Goal: Transaction & Acquisition: Book appointment/travel/reservation

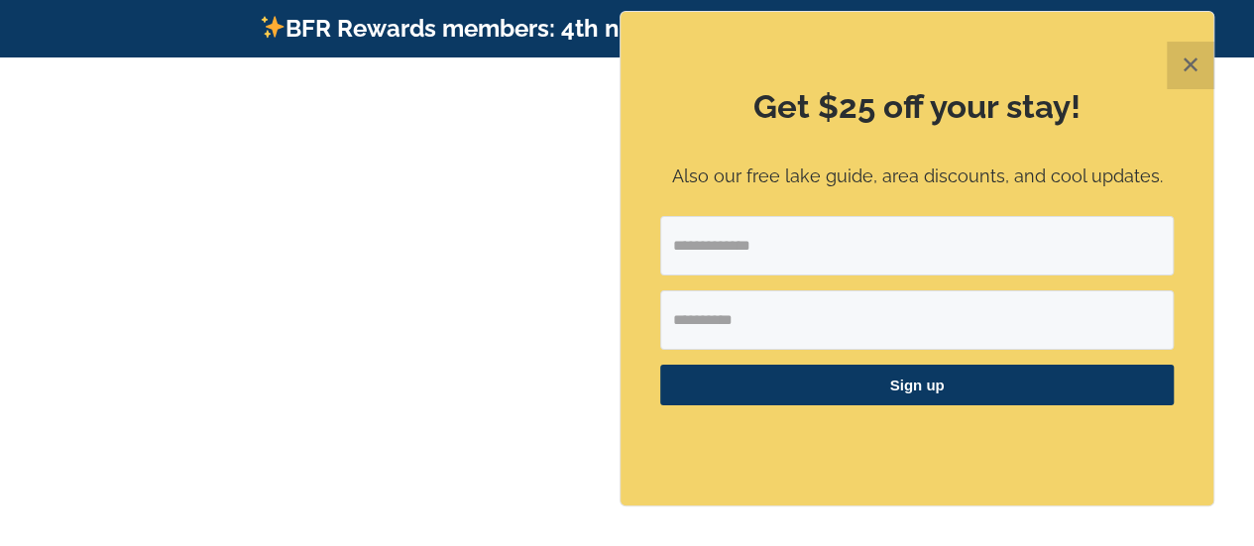
click at [1195, 68] on button "✕" at bounding box center [1190, 66] width 48 height 48
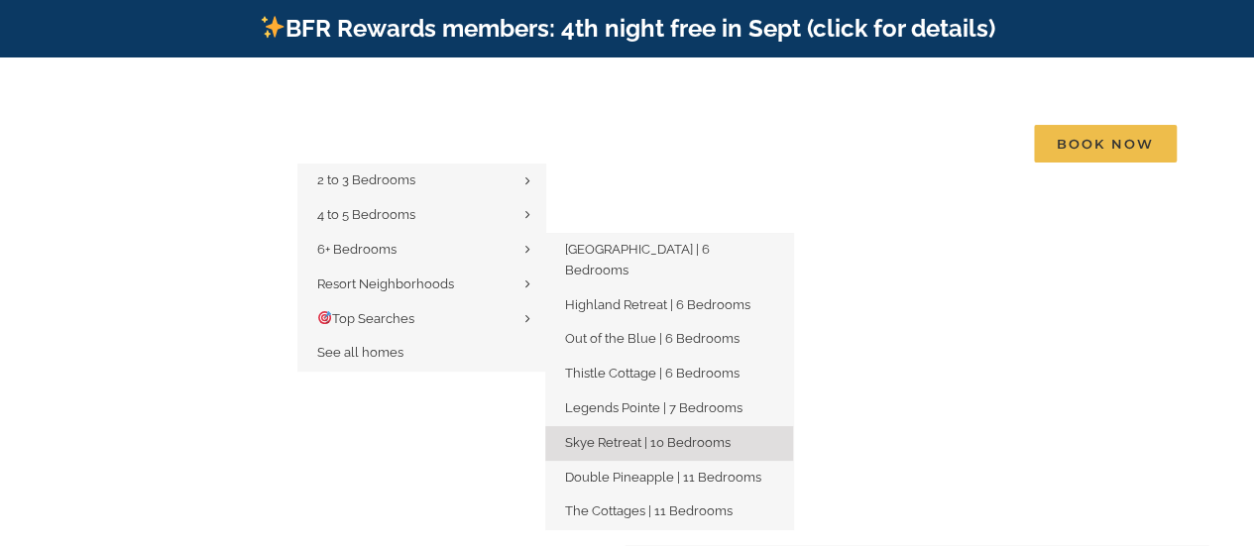
click at [708, 435] on span "Skye Retreat | 10 Bedrooms" at bounding box center [648, 442] width 166 height 15
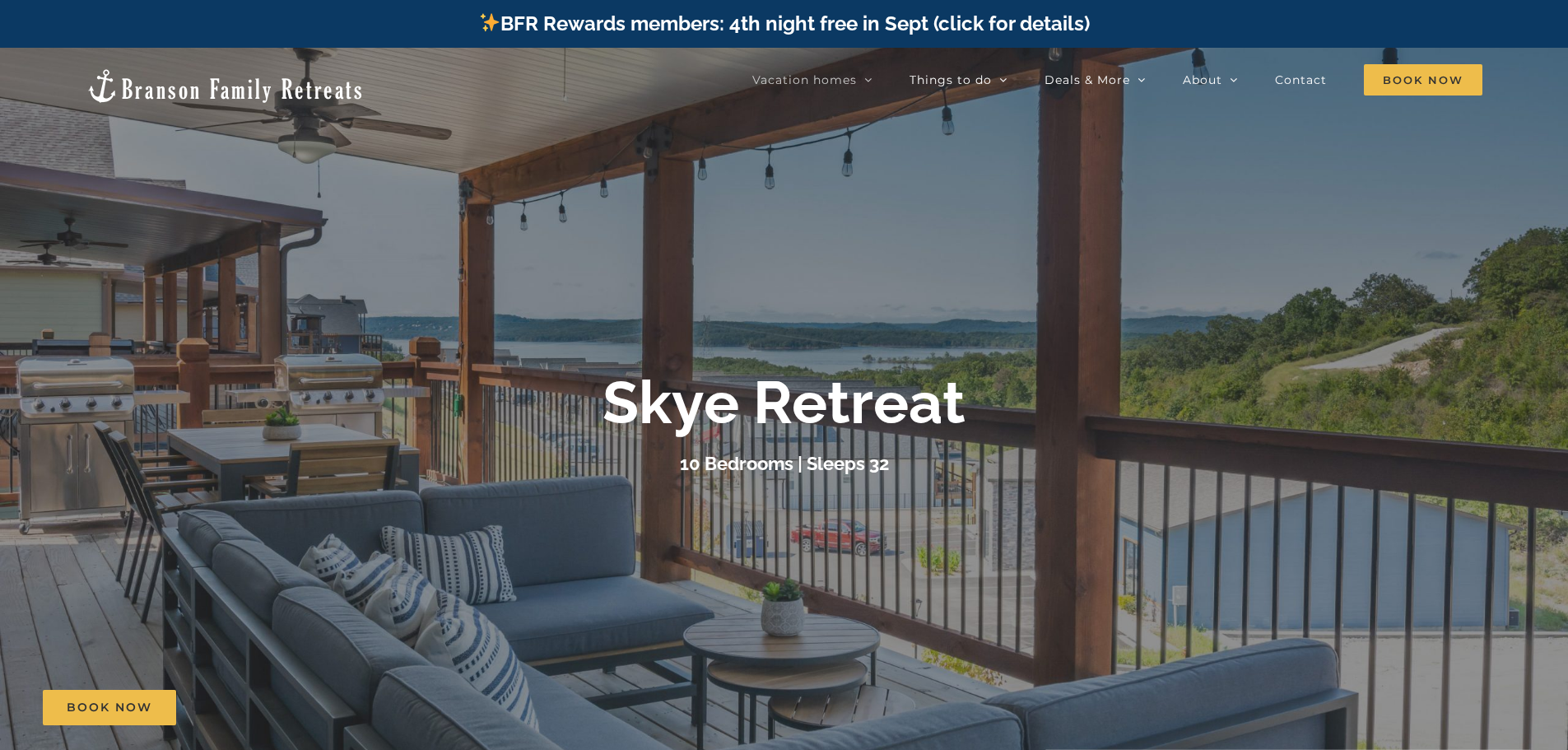
click at [160, 77] on img at bounding box center [225, 86] width 279 height 37
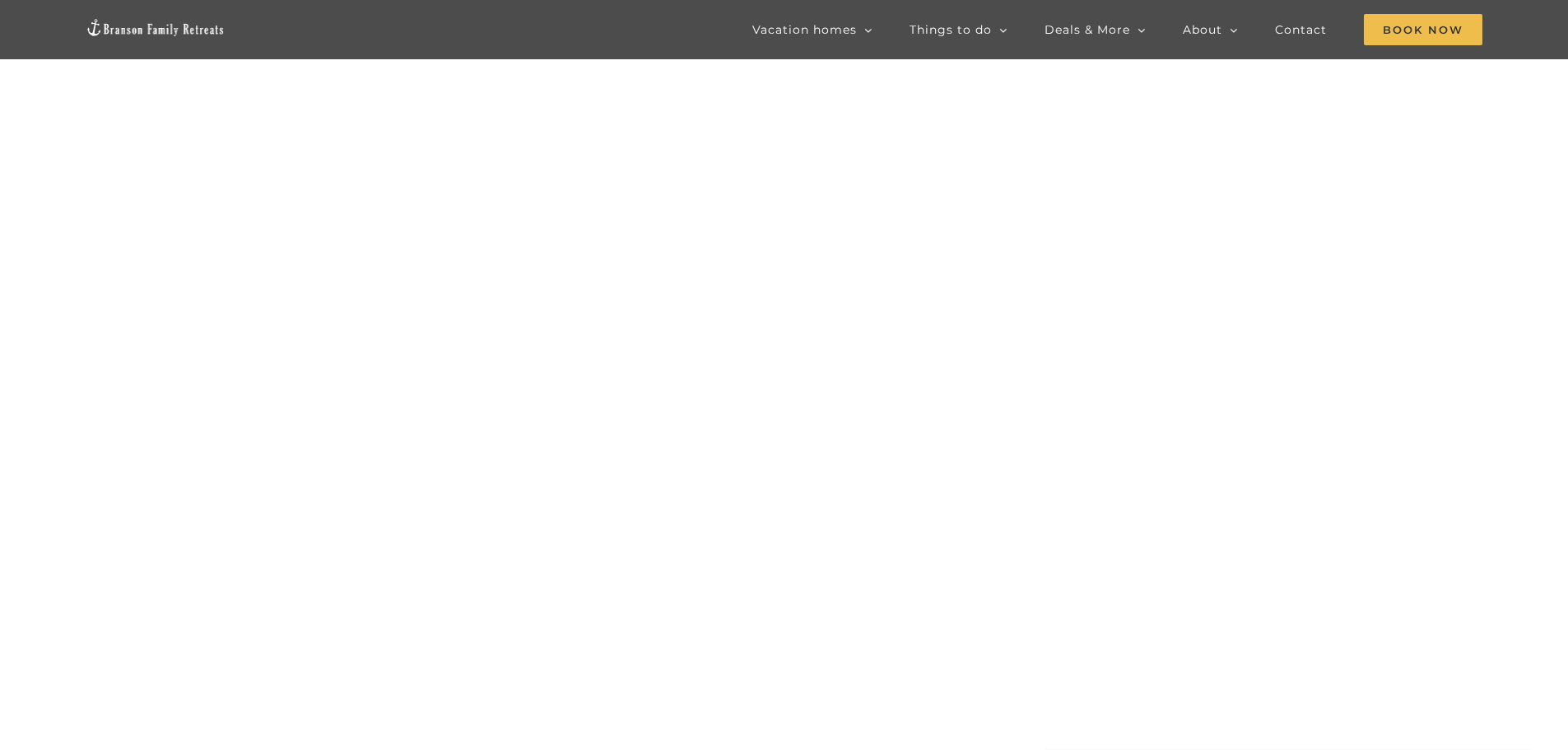
scroll to position [164, 0]
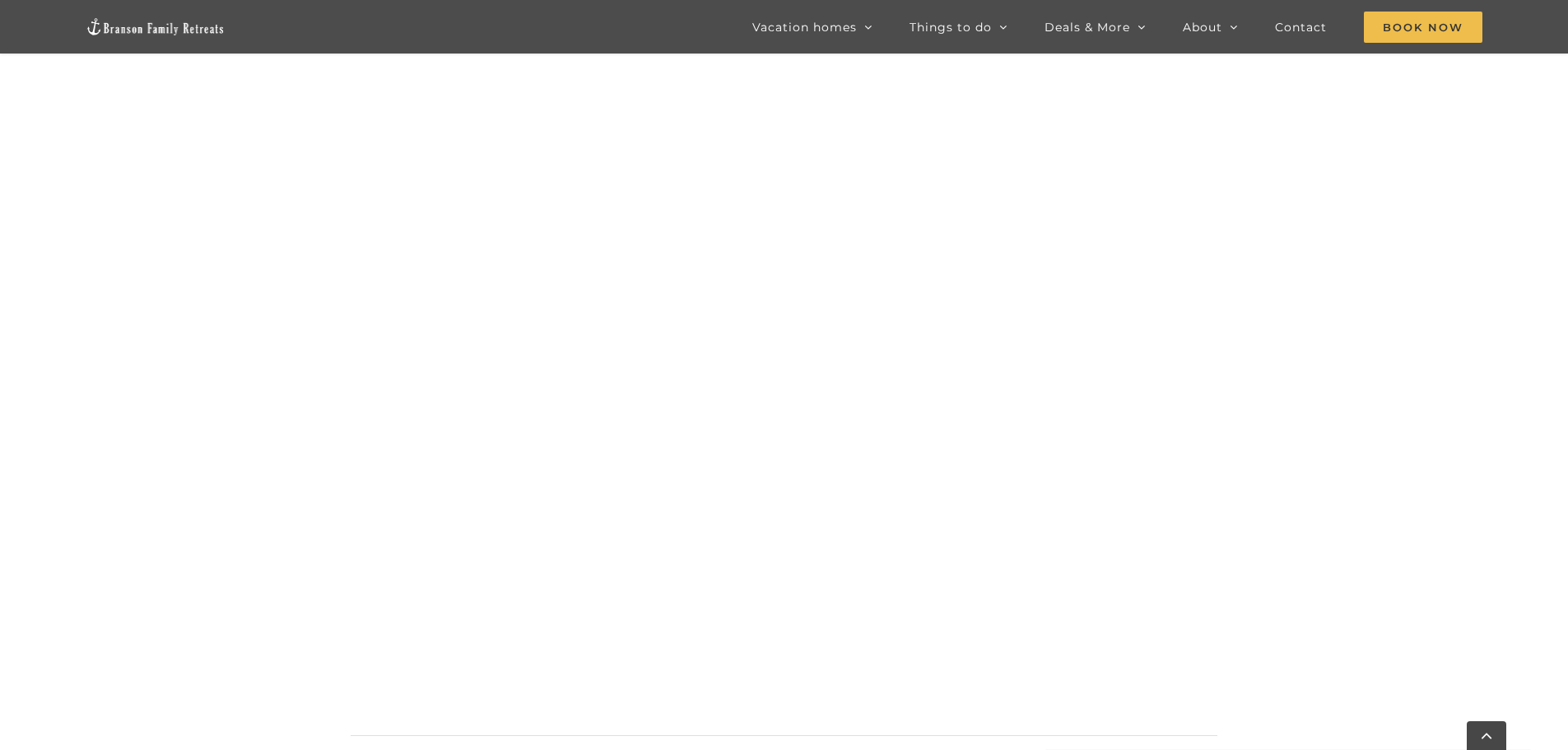
scroll to position [997, 0]
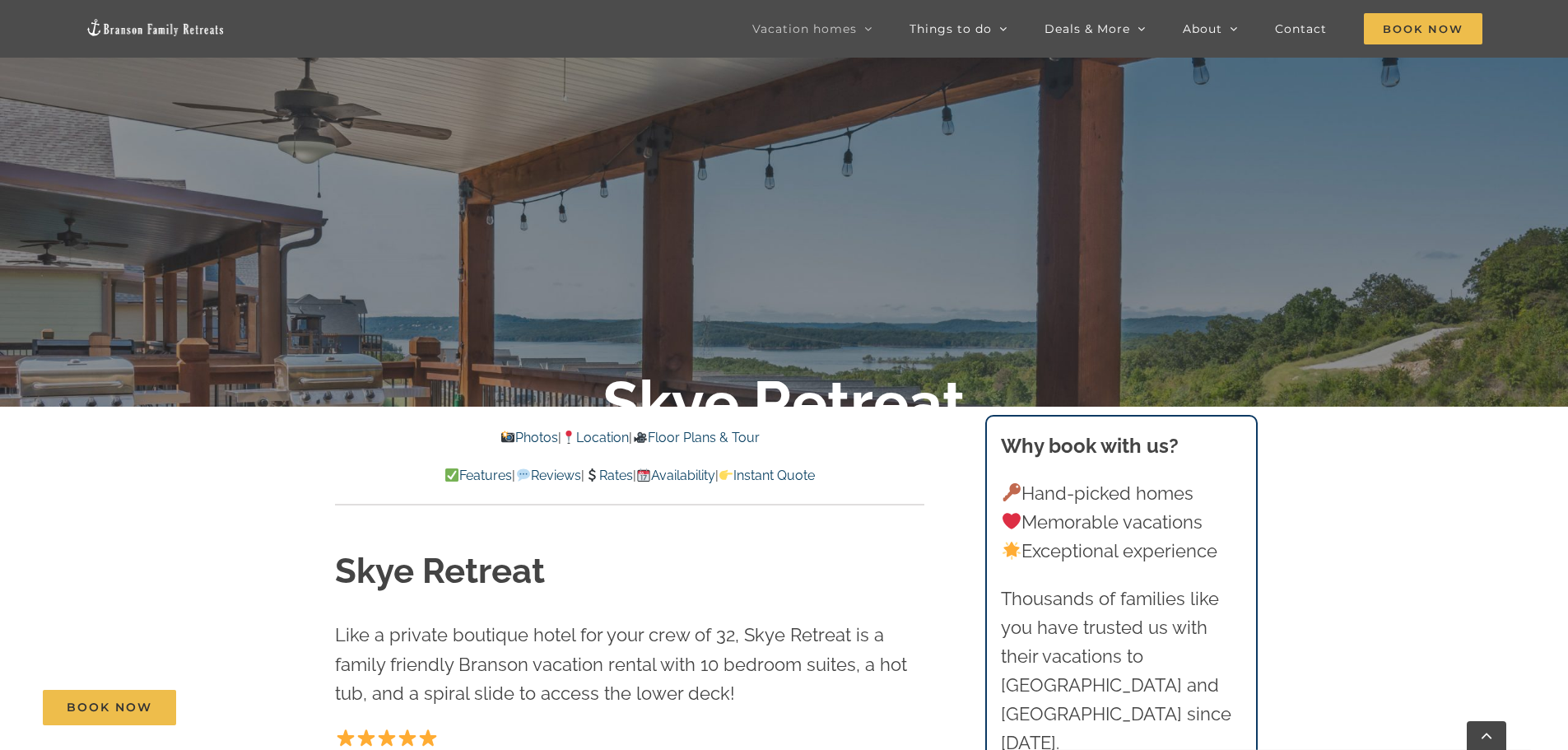
scroll to position [494, 0]
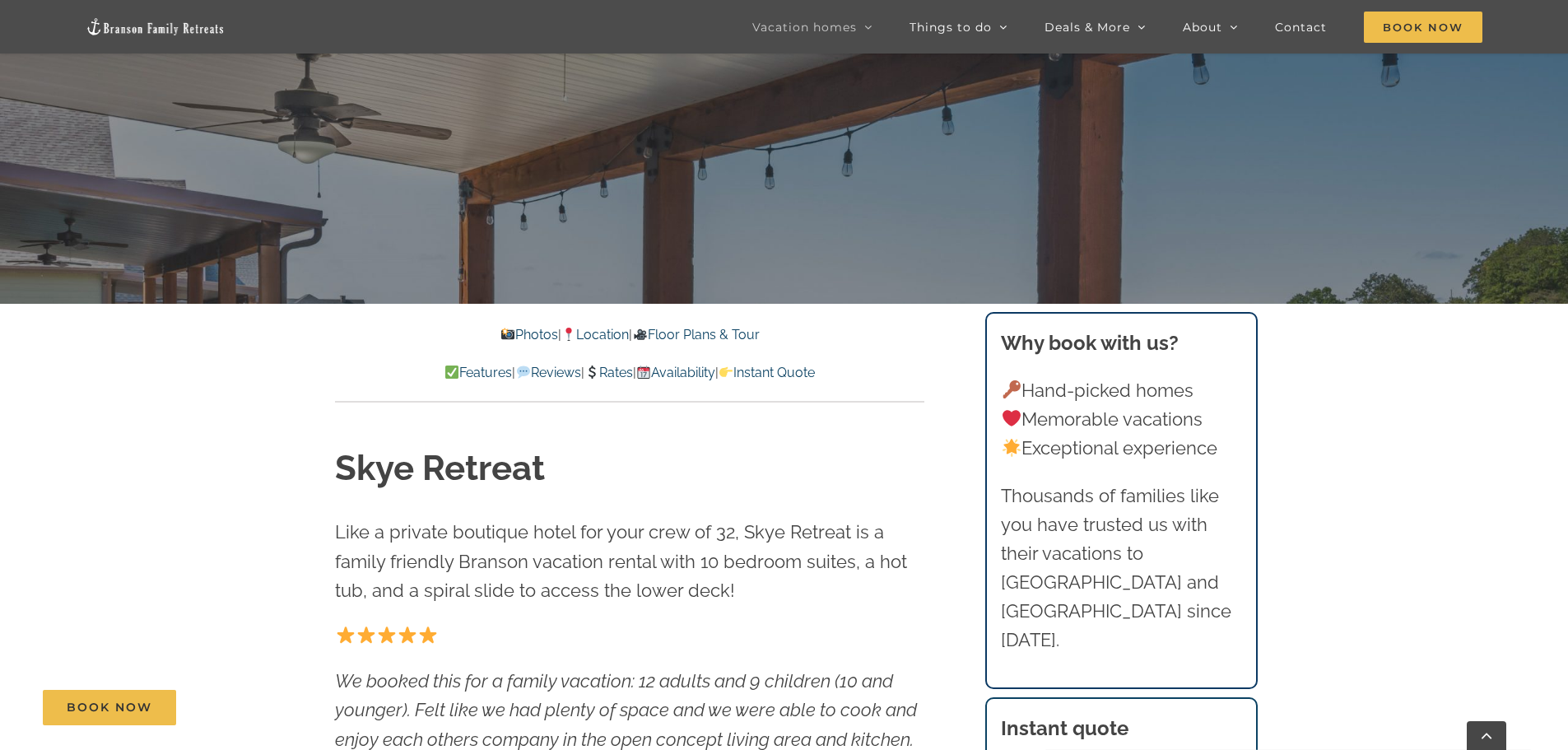
click at [507, 327] on link "Photos" at bounding box center [529, 334] width 57 height 16
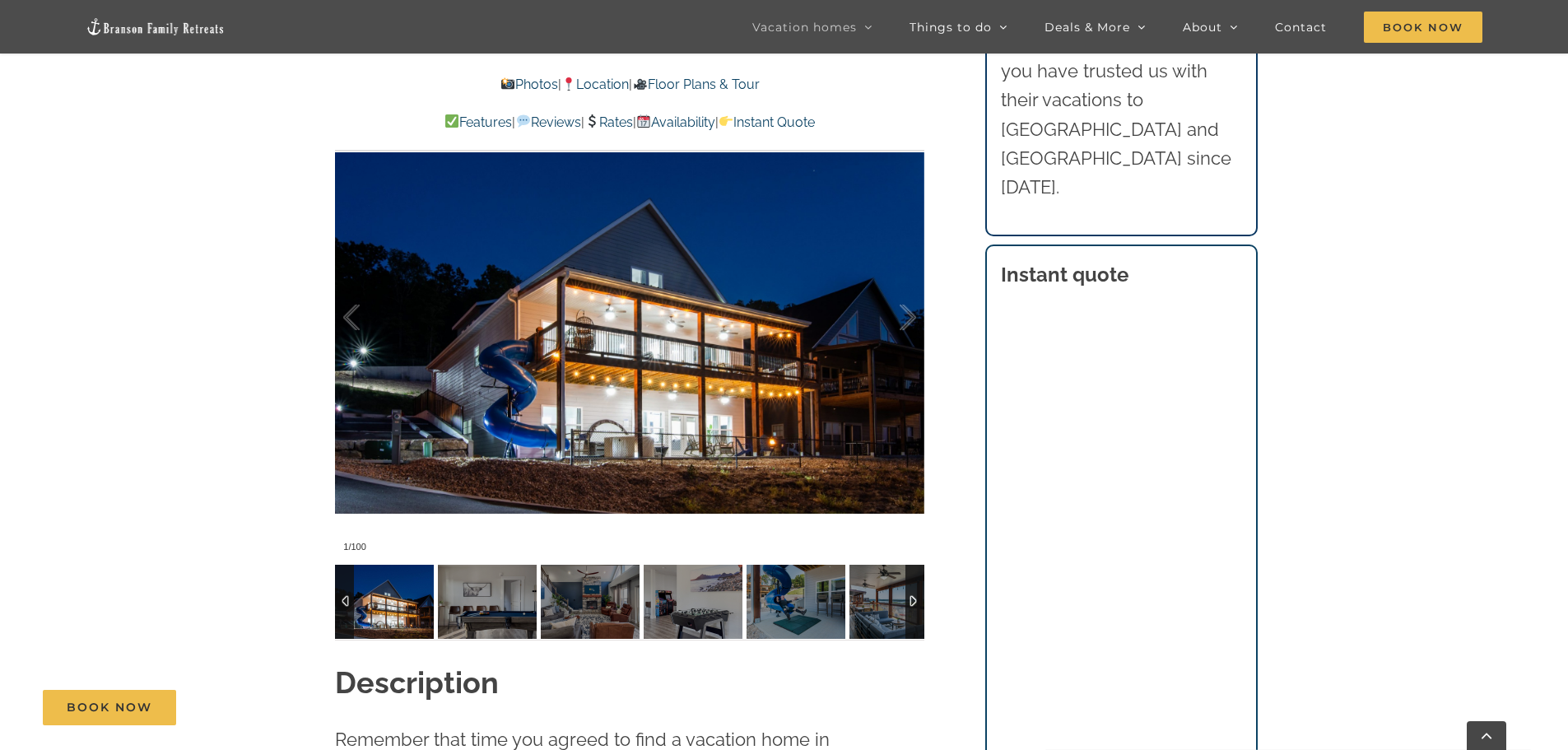
scroll to position [1362, 0]
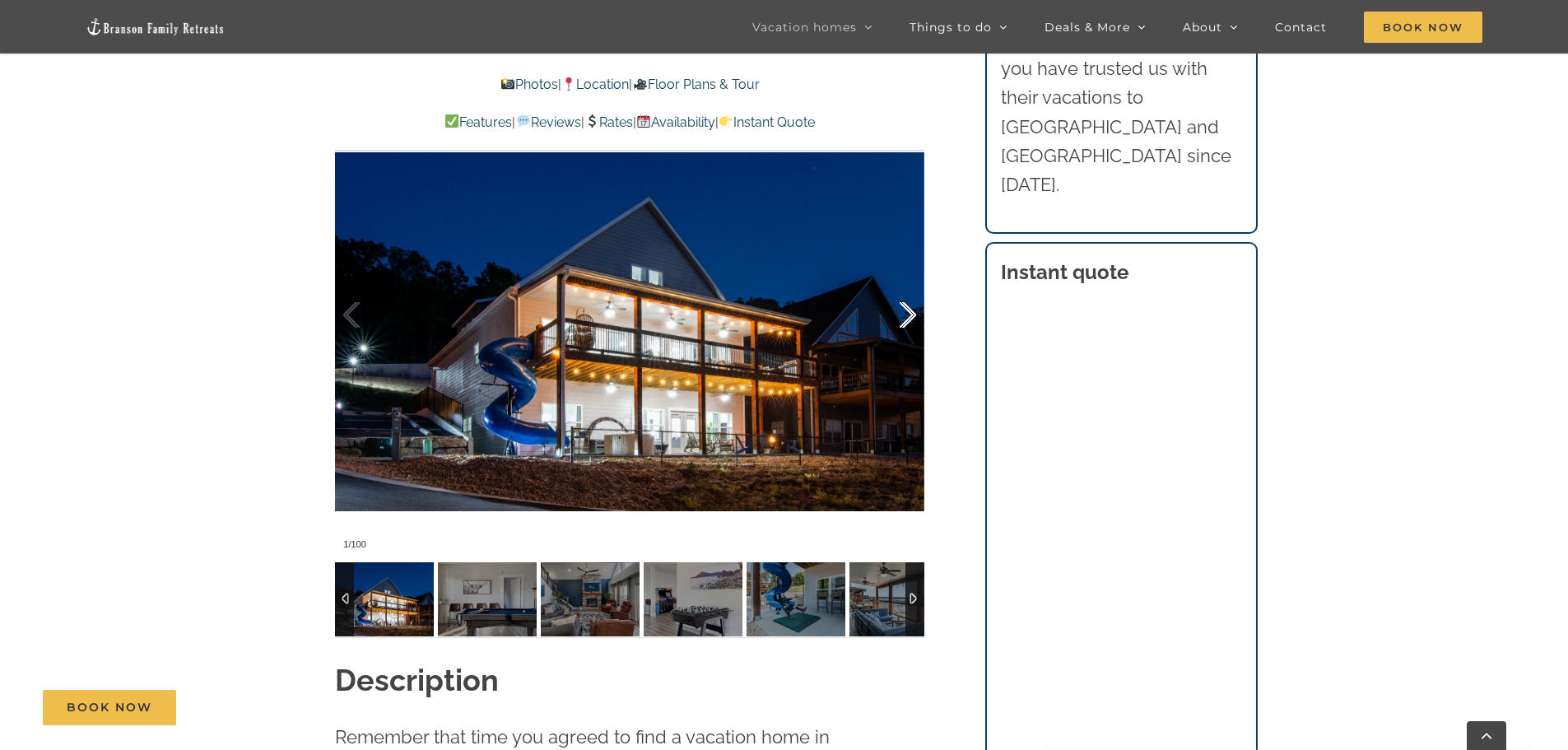
click at [904, 314] on div at bounding box center [890, 315] width 51 height 102
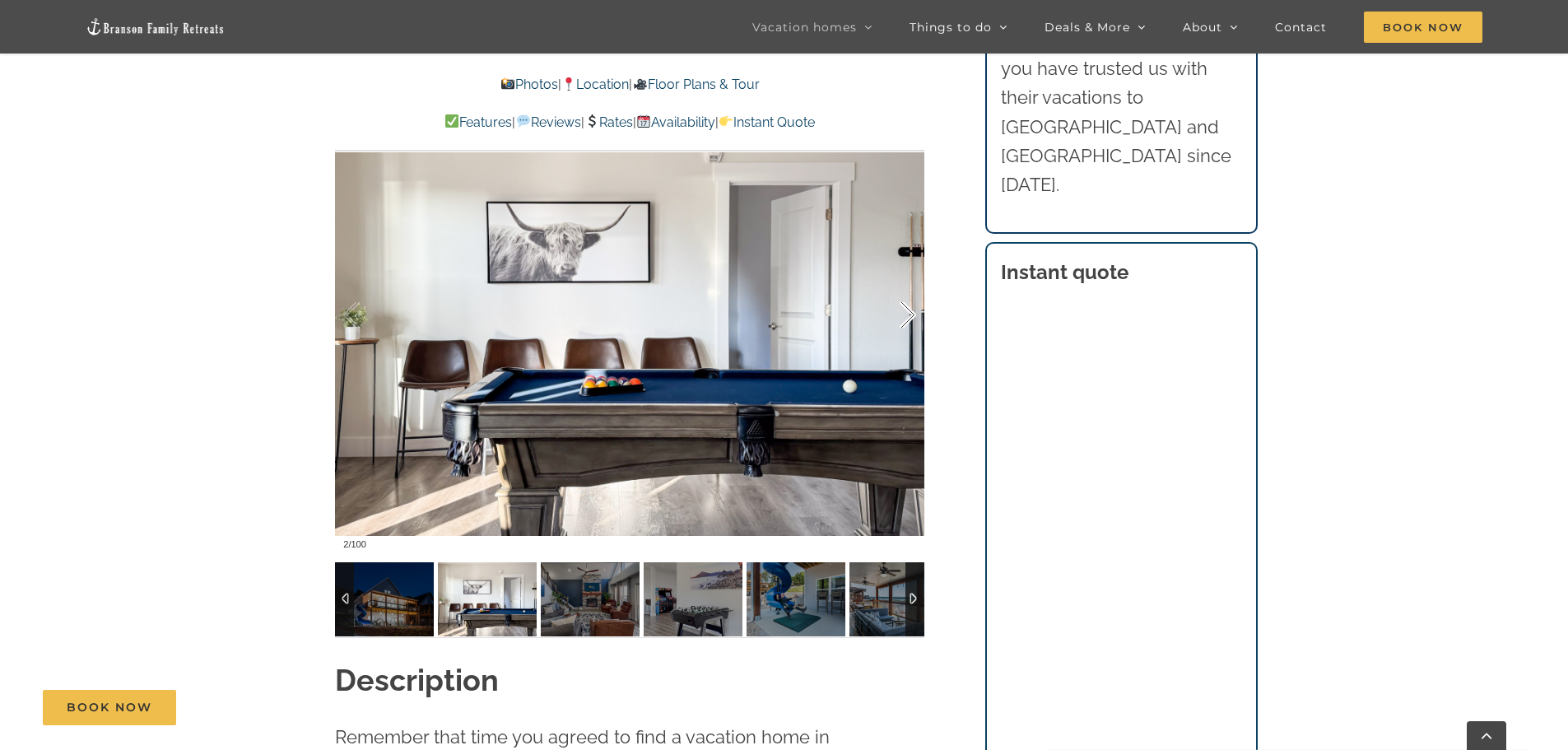
click at [904, 314] on div at bounding box center [890, 315] width 51 height 102
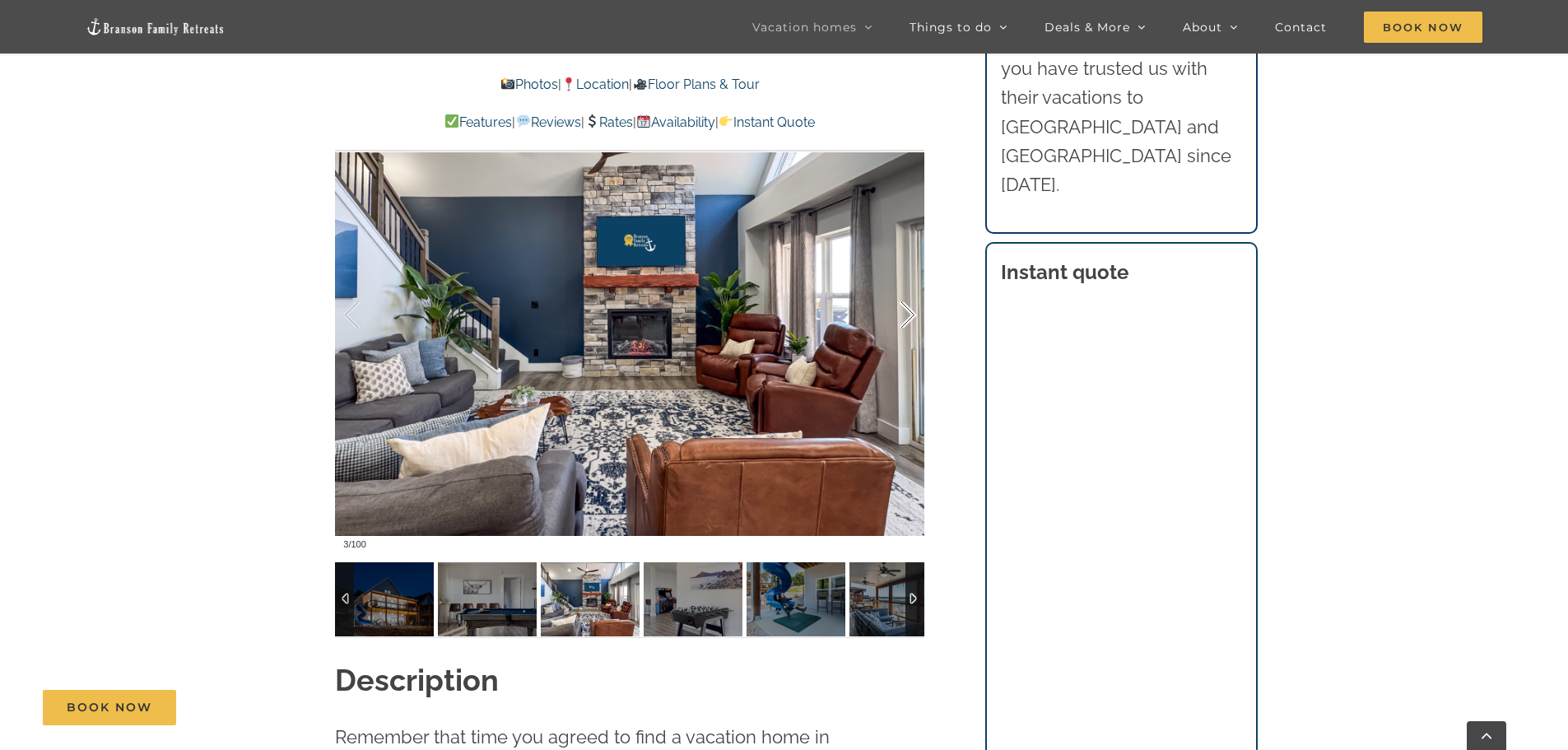
click at [904, 314] on div at bounding box center [890, 315] width 51 height 102
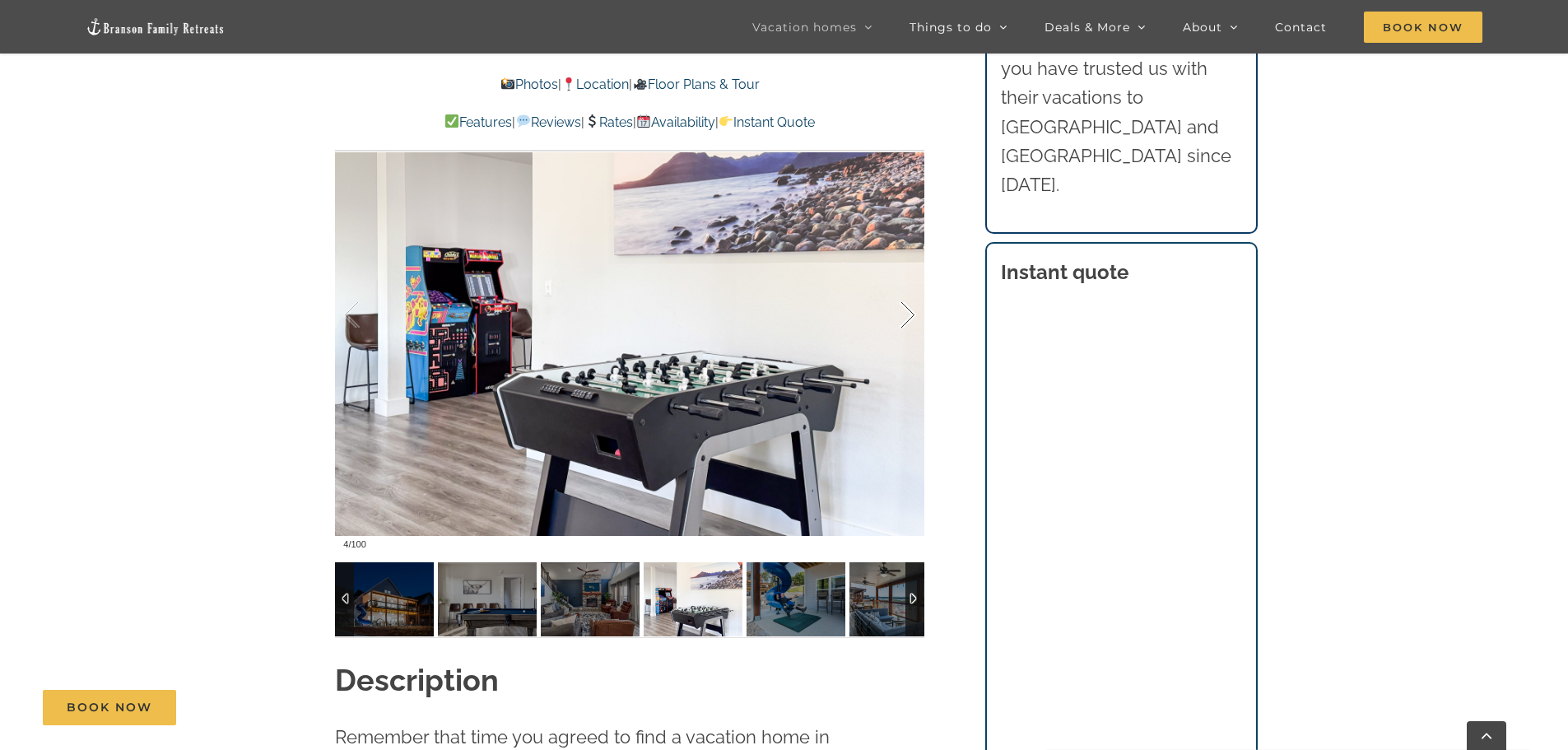
click at [904, 314] on div at bounding box center [890, 315] width 51 height 102
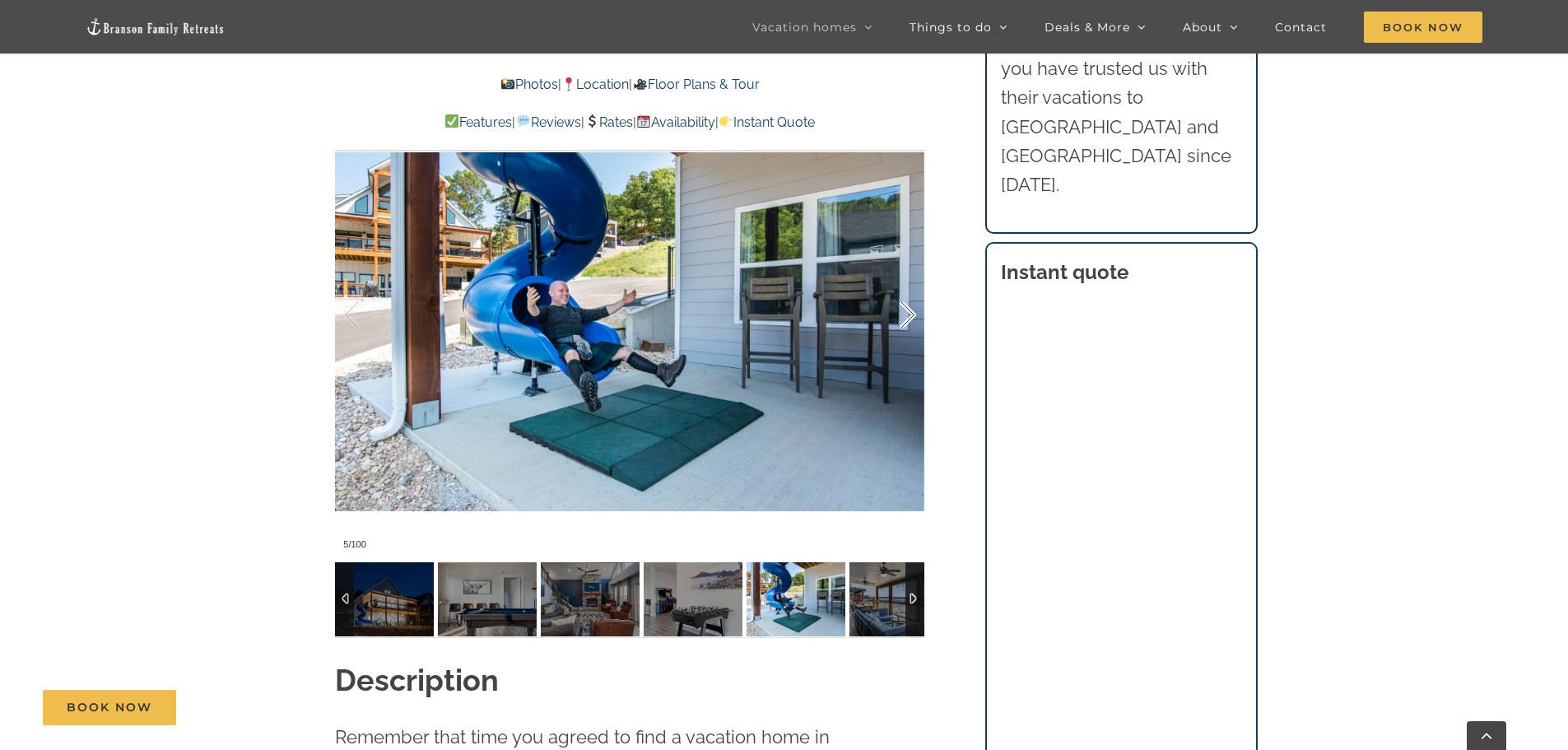
click at [904, 314] on div at bounding box center [890, 315] width 51 height 102
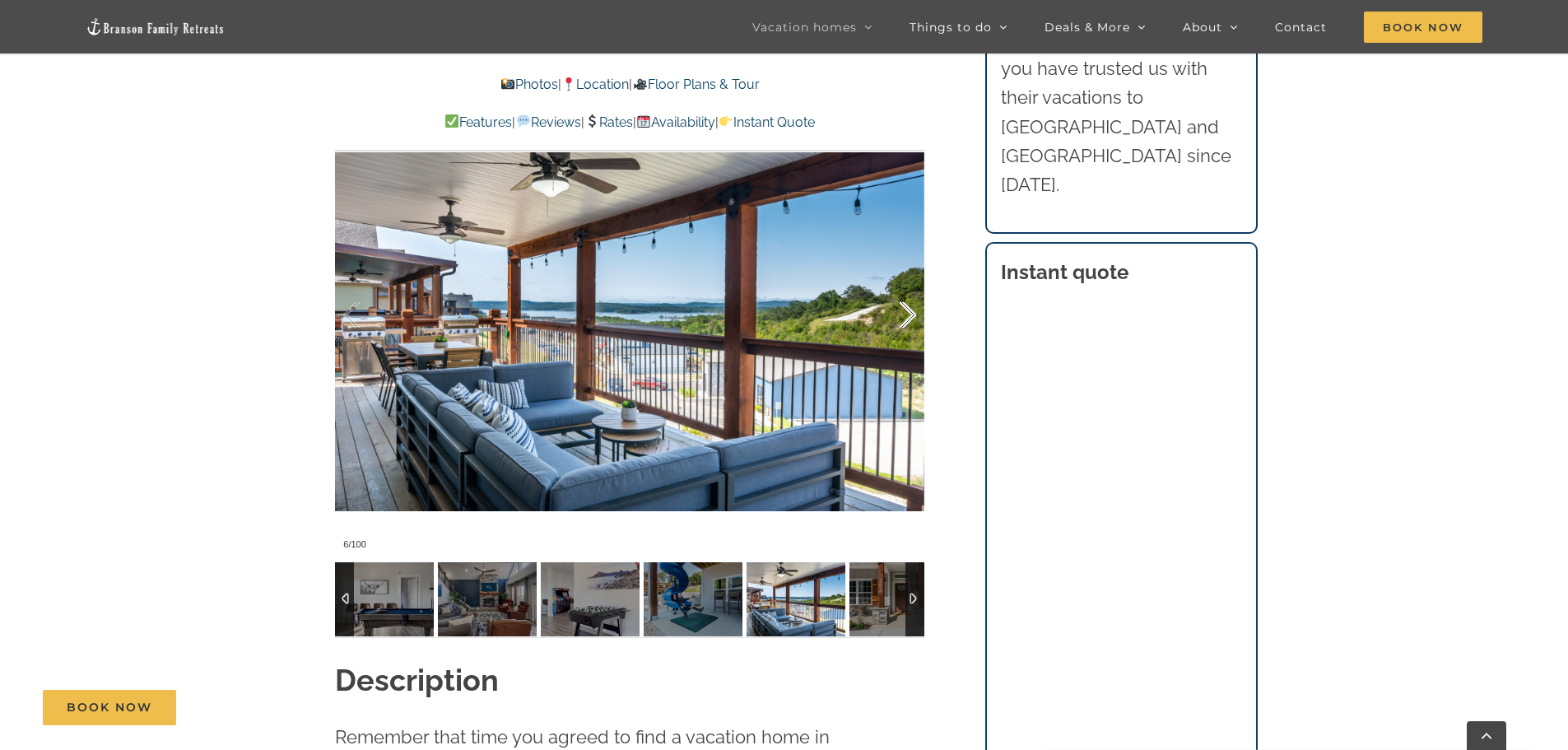
click at [904, 314] on div at bounding box center [890, 315] width 51 height 102
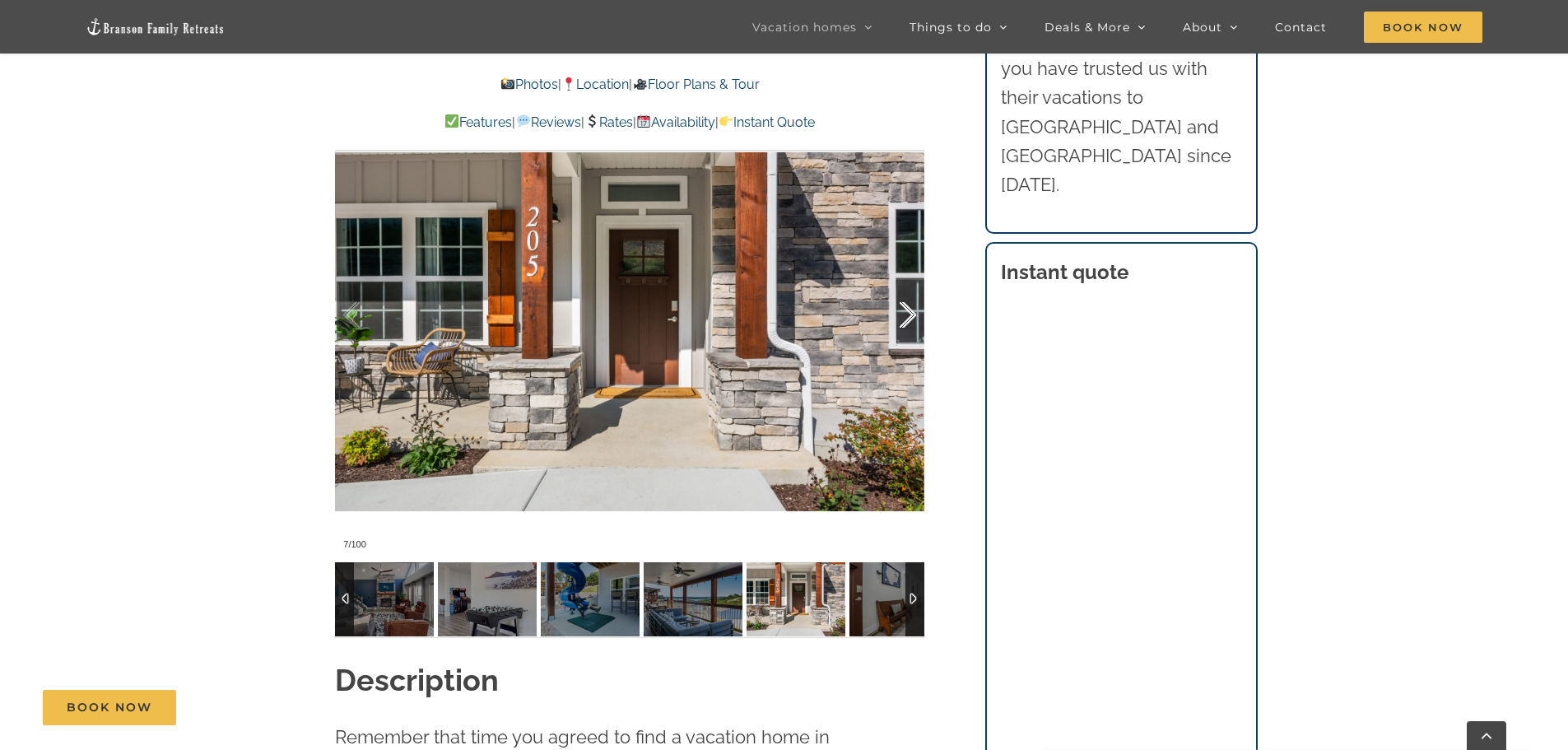
click at [904, 314] on div at bounding box center [890, 315] width 51 height 102
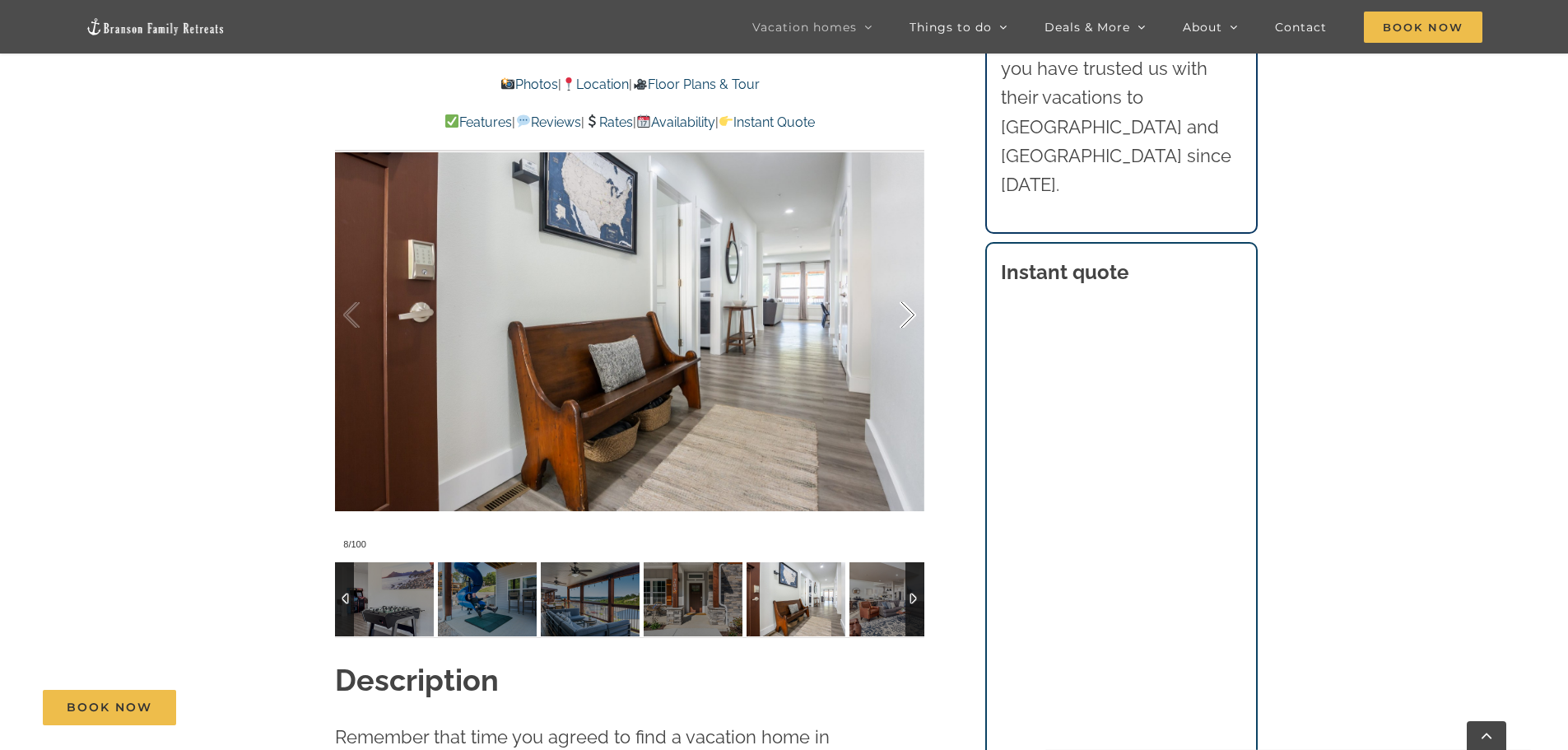
click at [904, 314] on div at bounding box center [890, 315] width 51 height 102
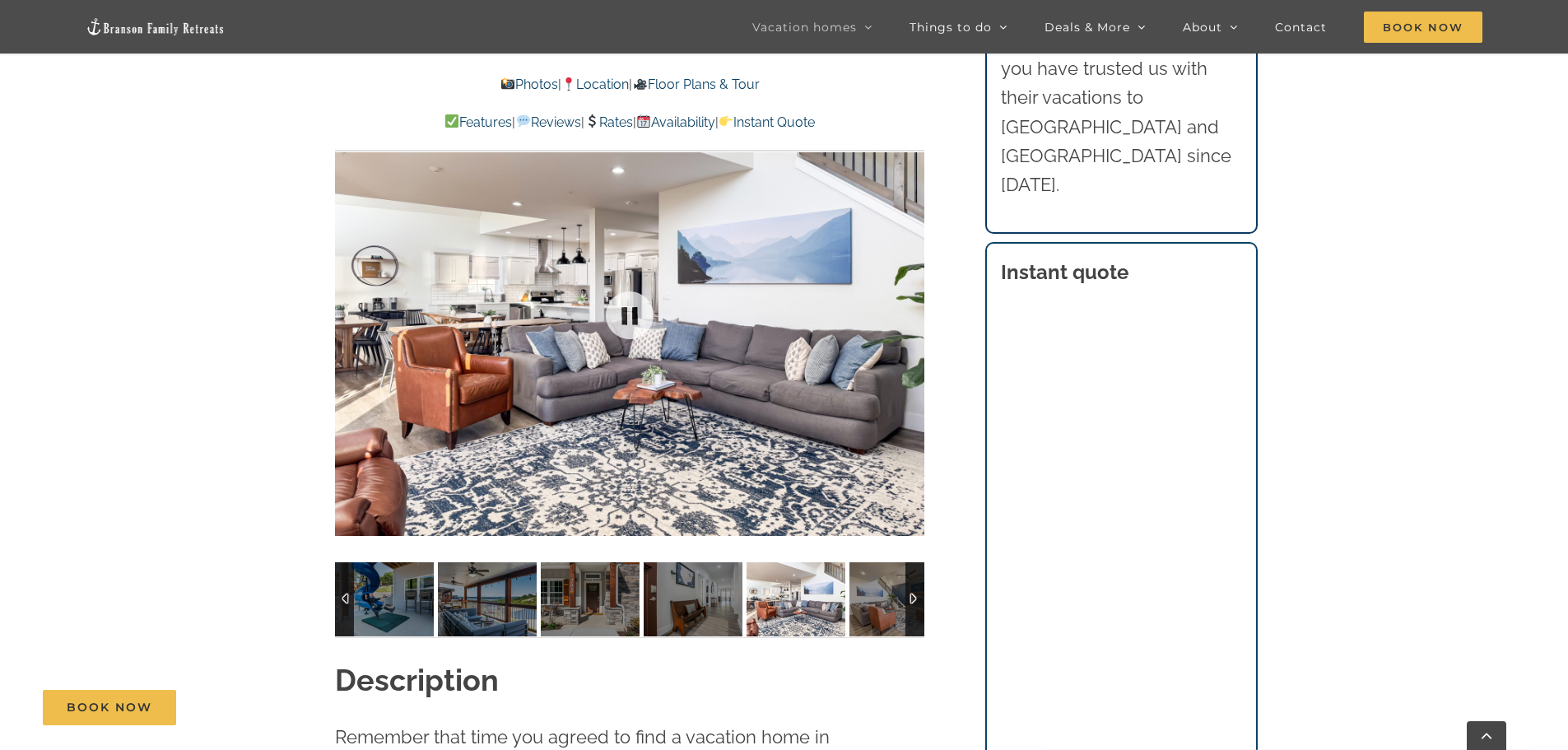
click at [904, 314] on div at bounding box center [630, 314] width 590 height 484
click at [904, 314] on div at bounding box center [890, 315] width 51 height 102
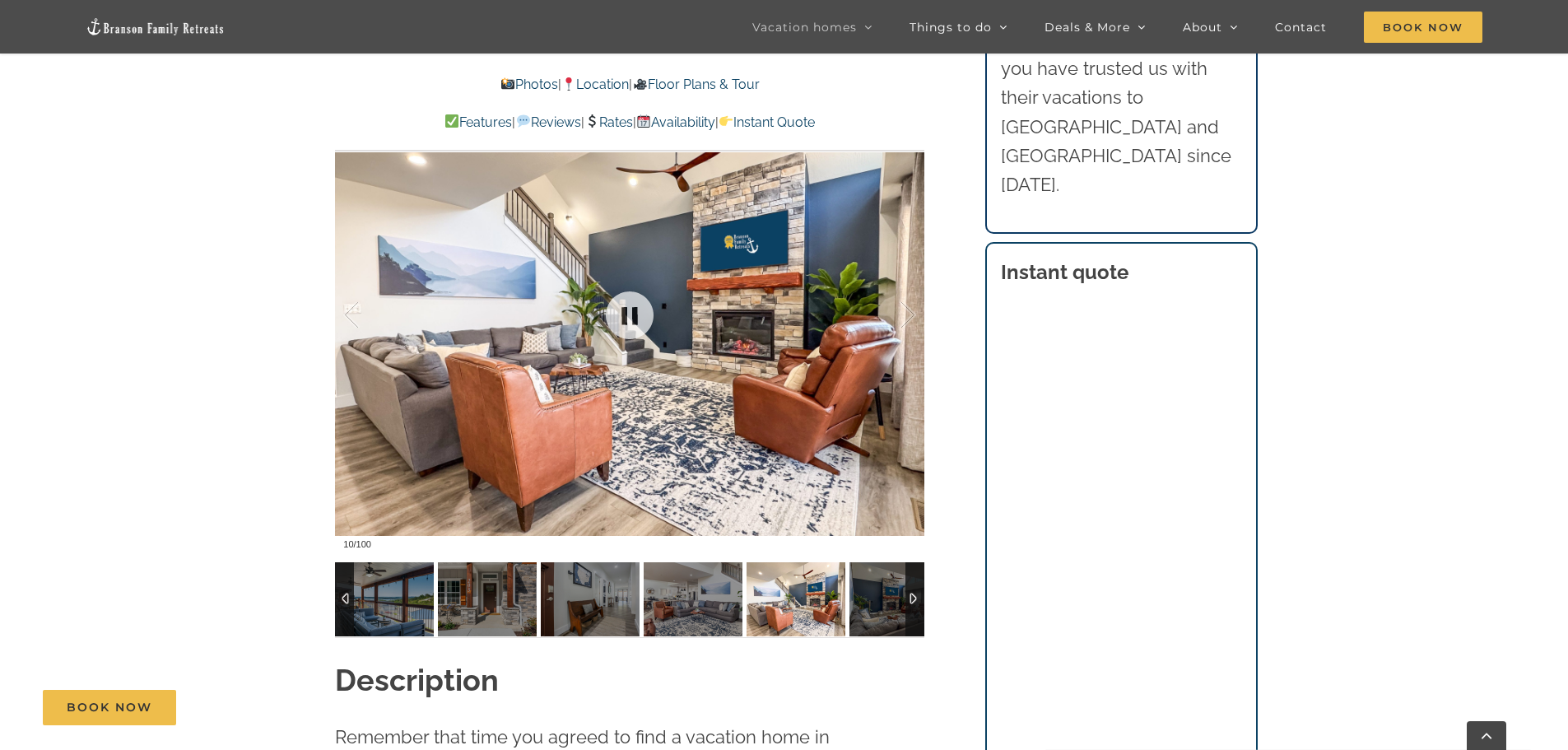
click at [919, 313] on div at bounding box center [630, 314] width 590 height 484
click at [912, 308] on div at bounding box center [890, 315] width 51 height 102
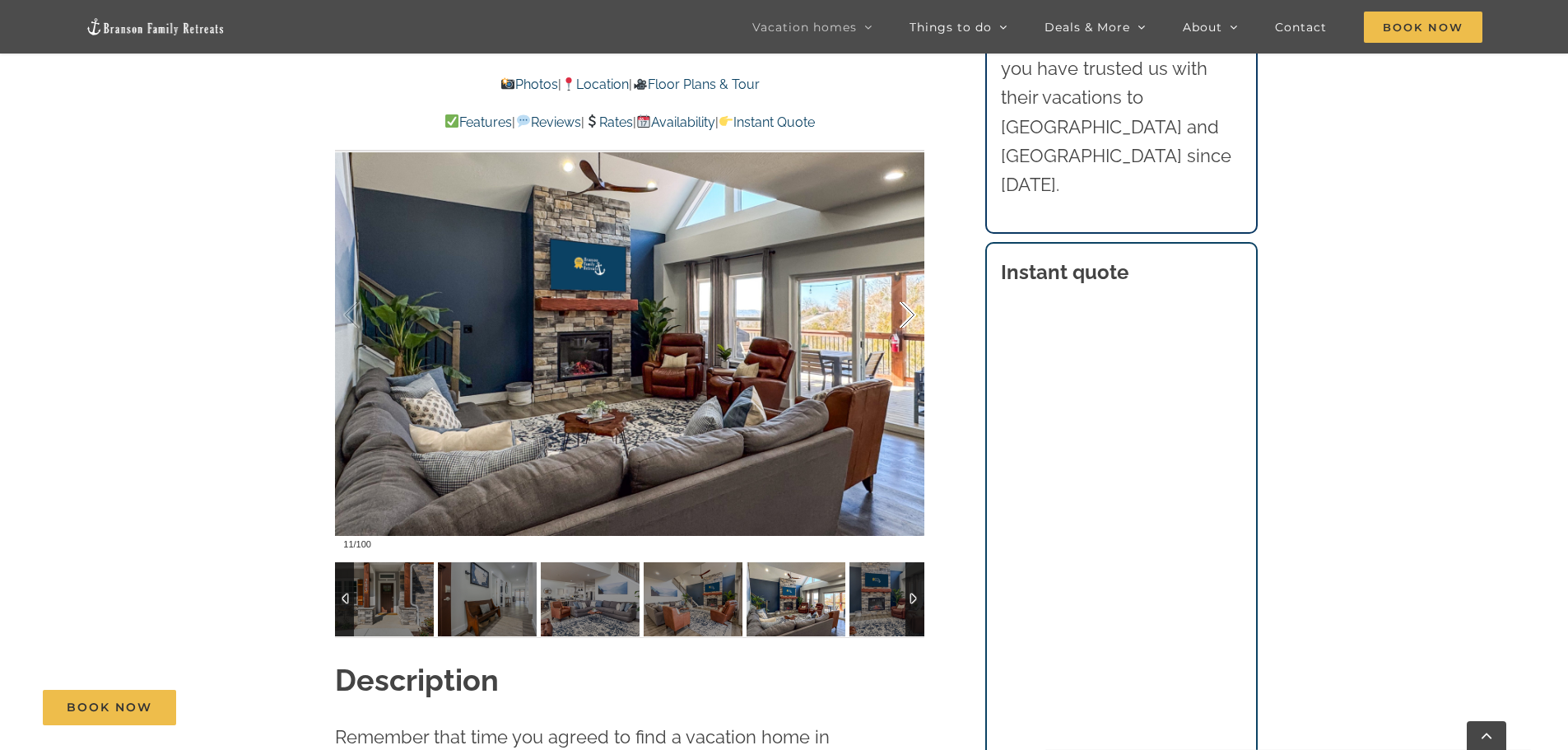
click at [912, 308] on div at bounding box center [890, 315] width 51 height 102
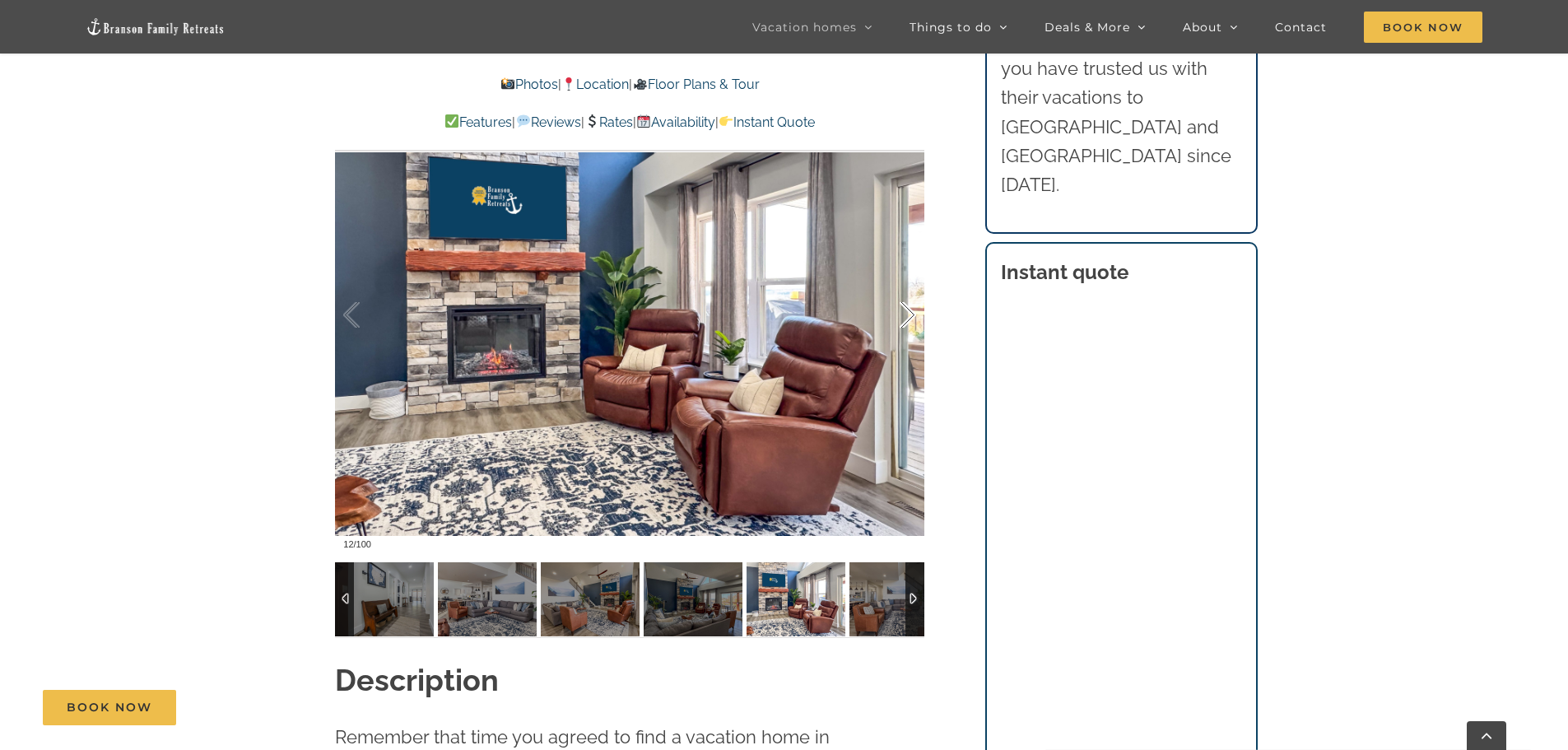
click at [912, 308] on div at bounding box center [890, 315] width 51 height 102
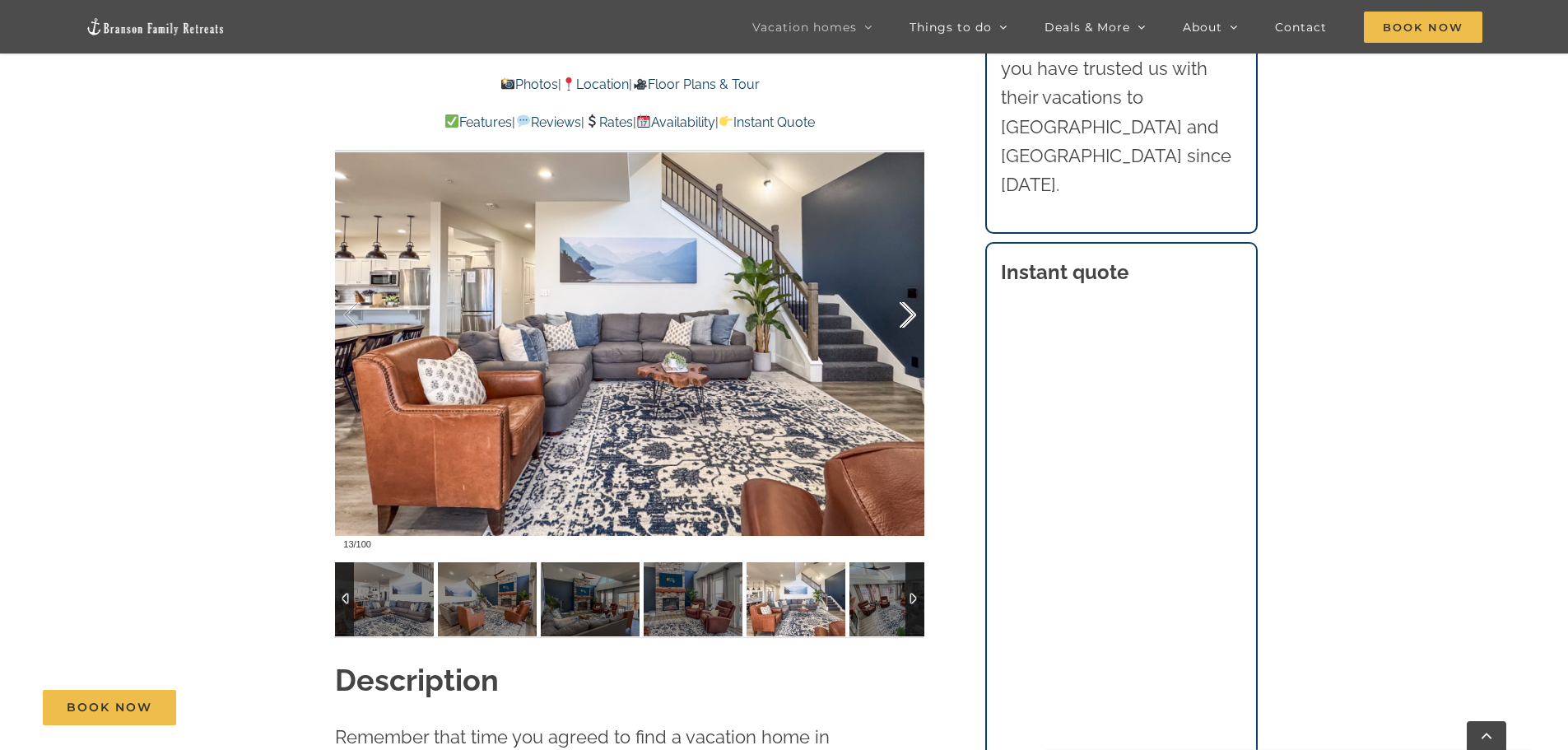
click at [912, 308] on div at bounding box center [890, 315] width 51 height 102
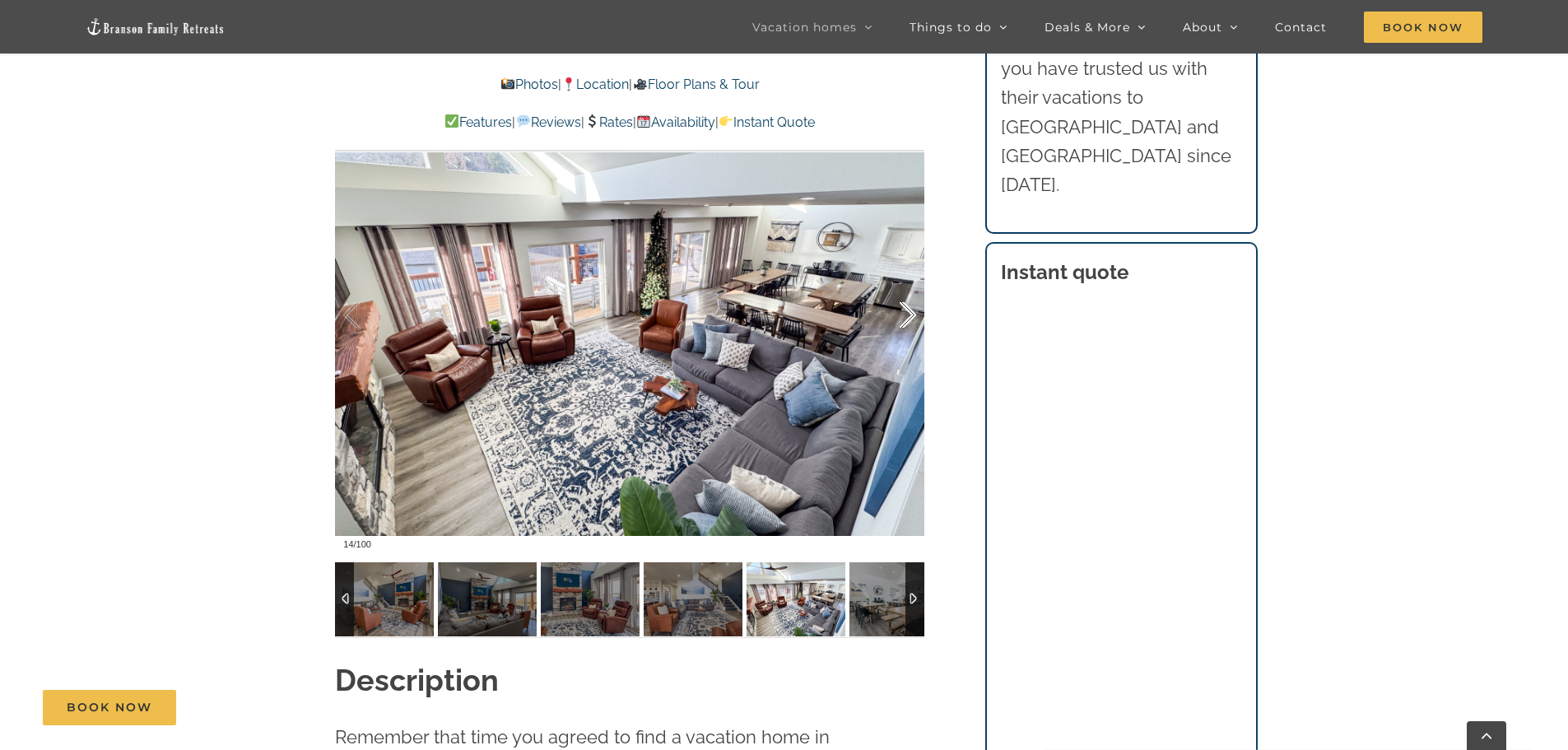
click at [912, 308] on div at bounding box center [890, 315] width 51 height 102
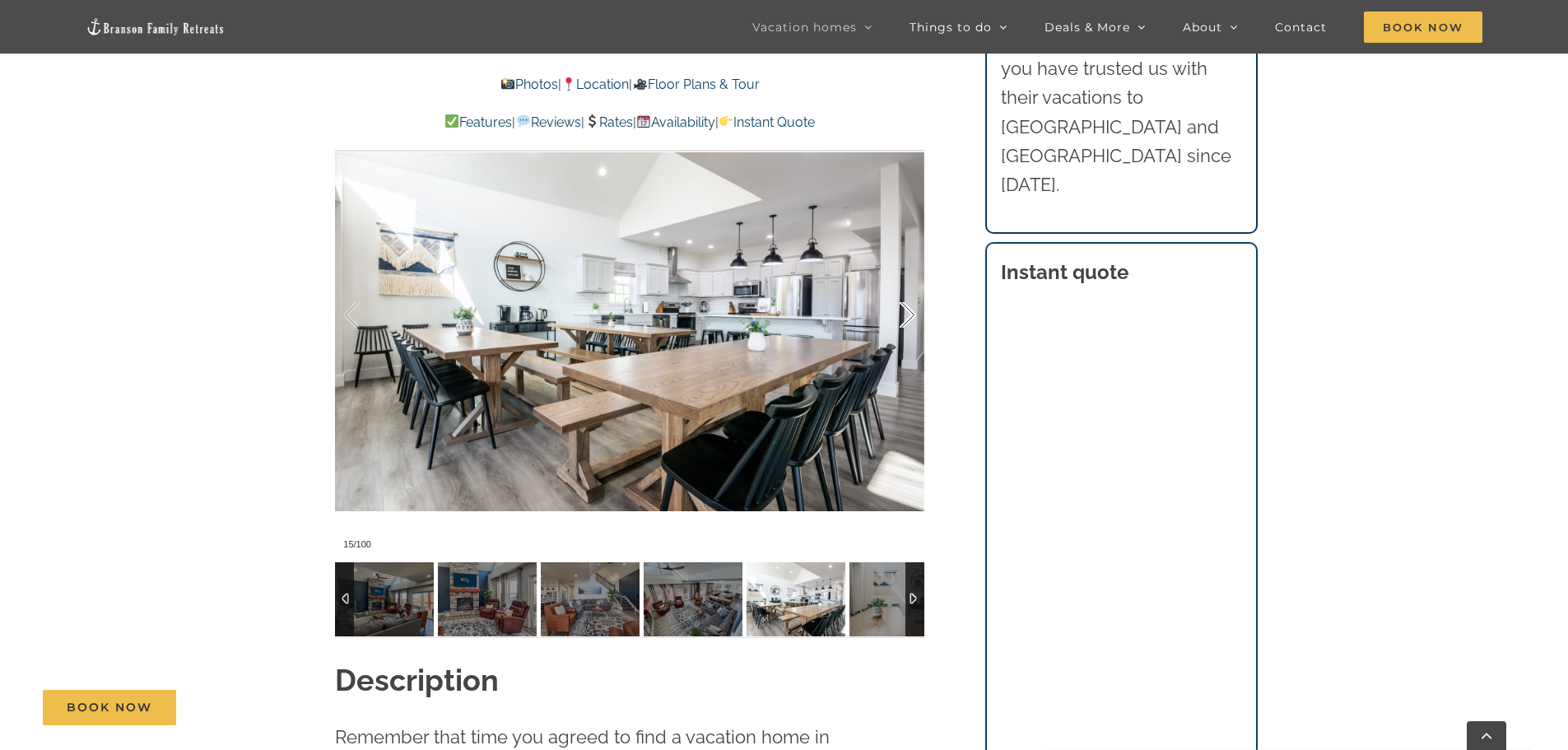
click at [912, 308] on div at bounding box center [890, 315] width 51 height 102
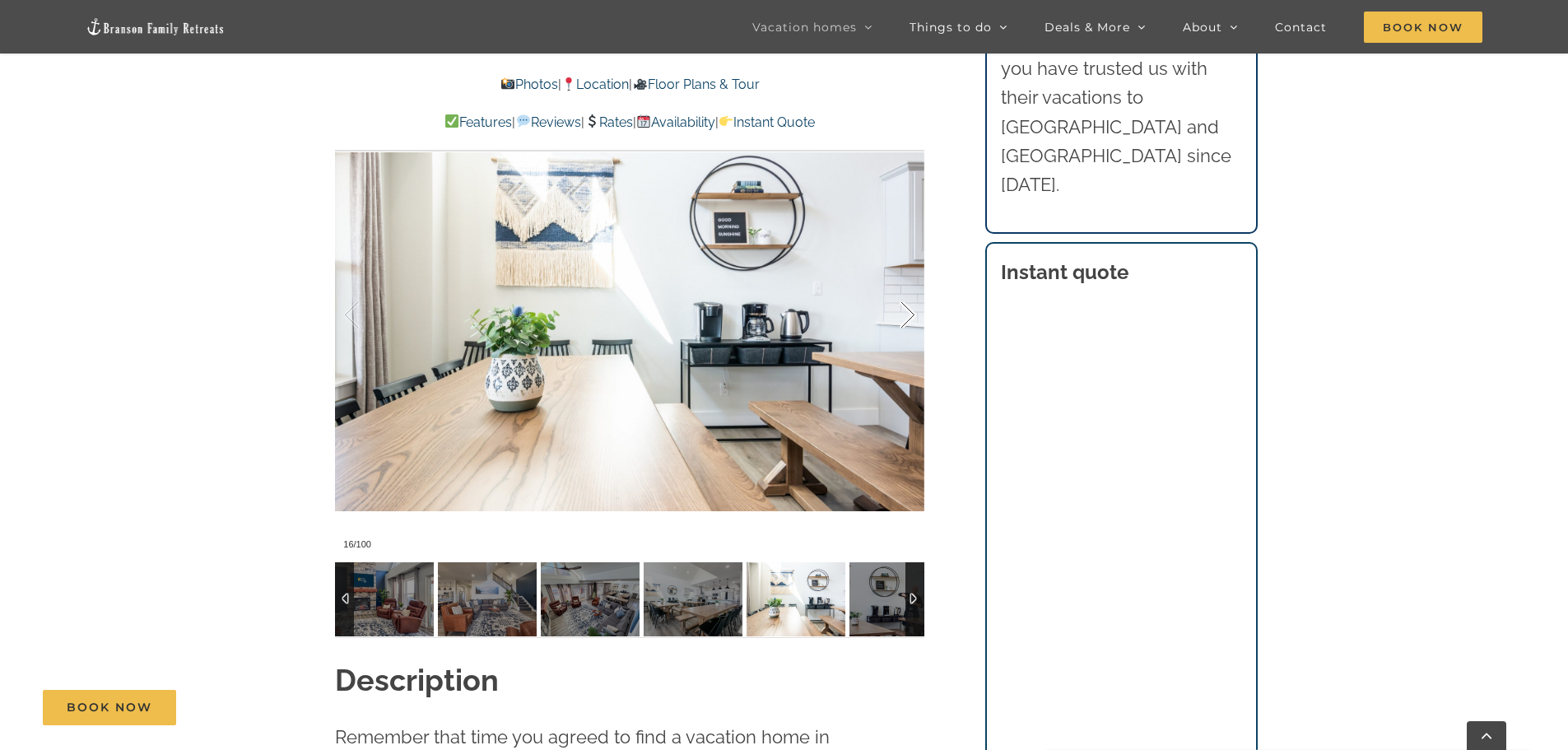
click at [912, 312] on div at bounding box center [890, 315] width 51 height 102
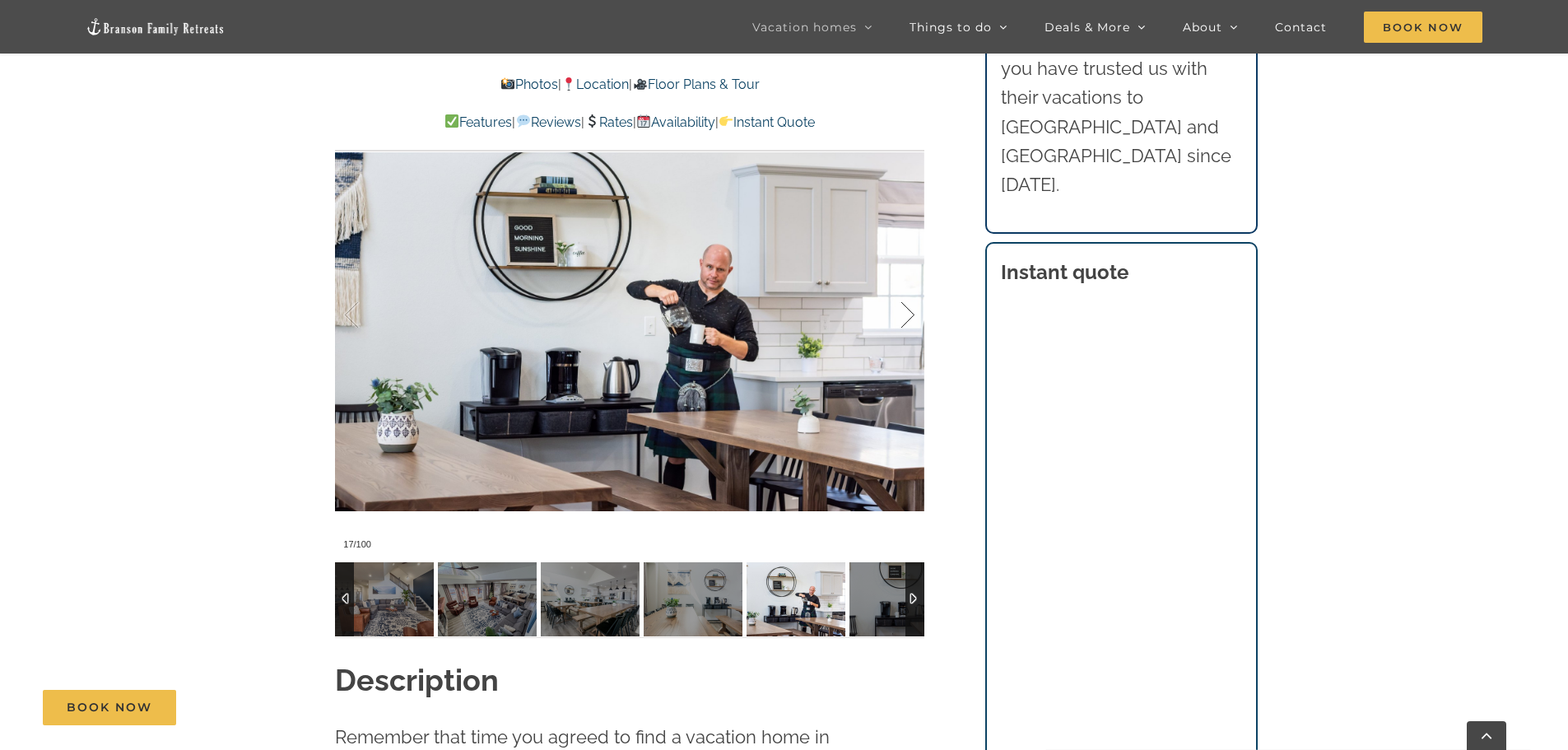
click at [912, 312] on div at bounding box center [890, 315] width 51 height 102
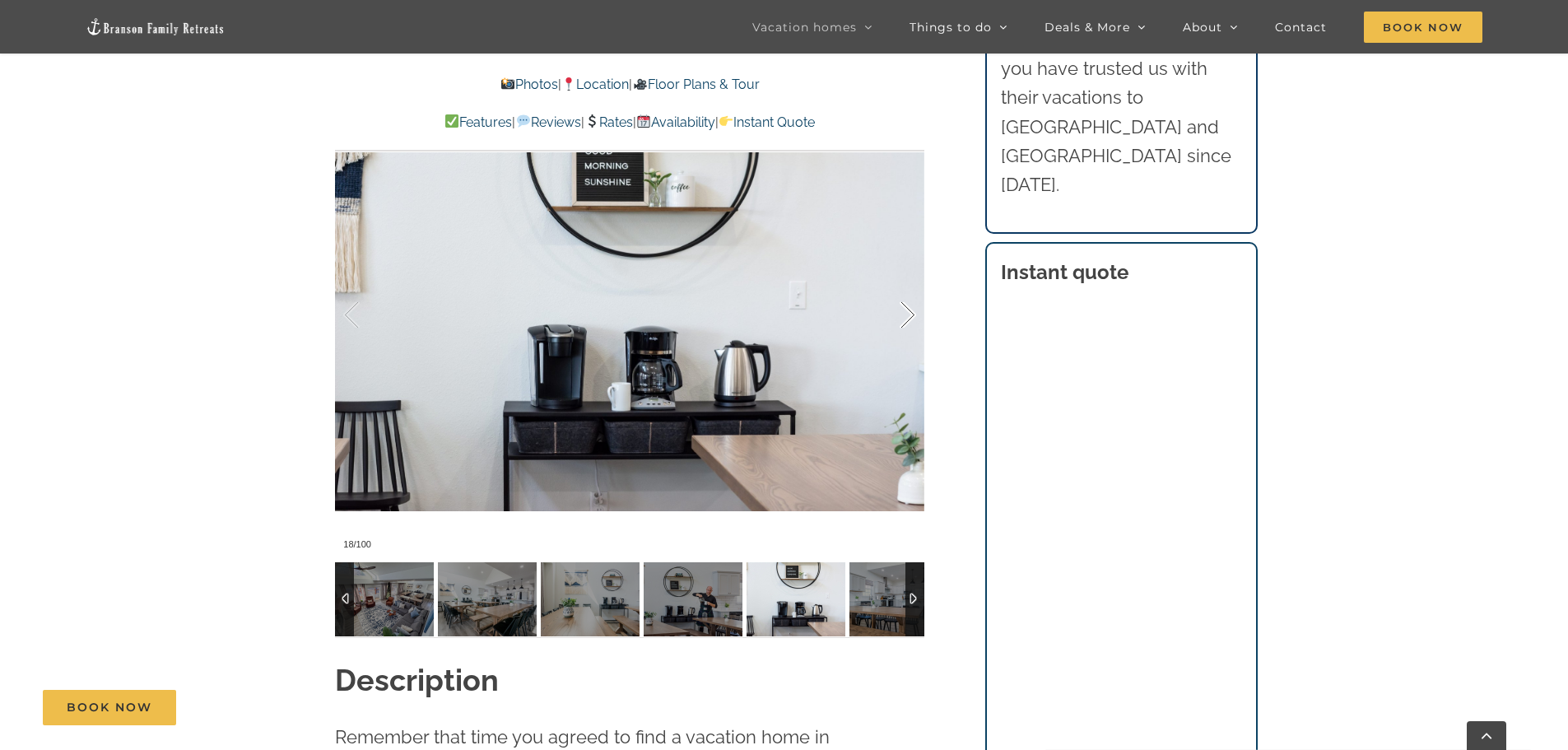
click at [912, 312] on div at bounding box center [890, 315] width 51 height 102
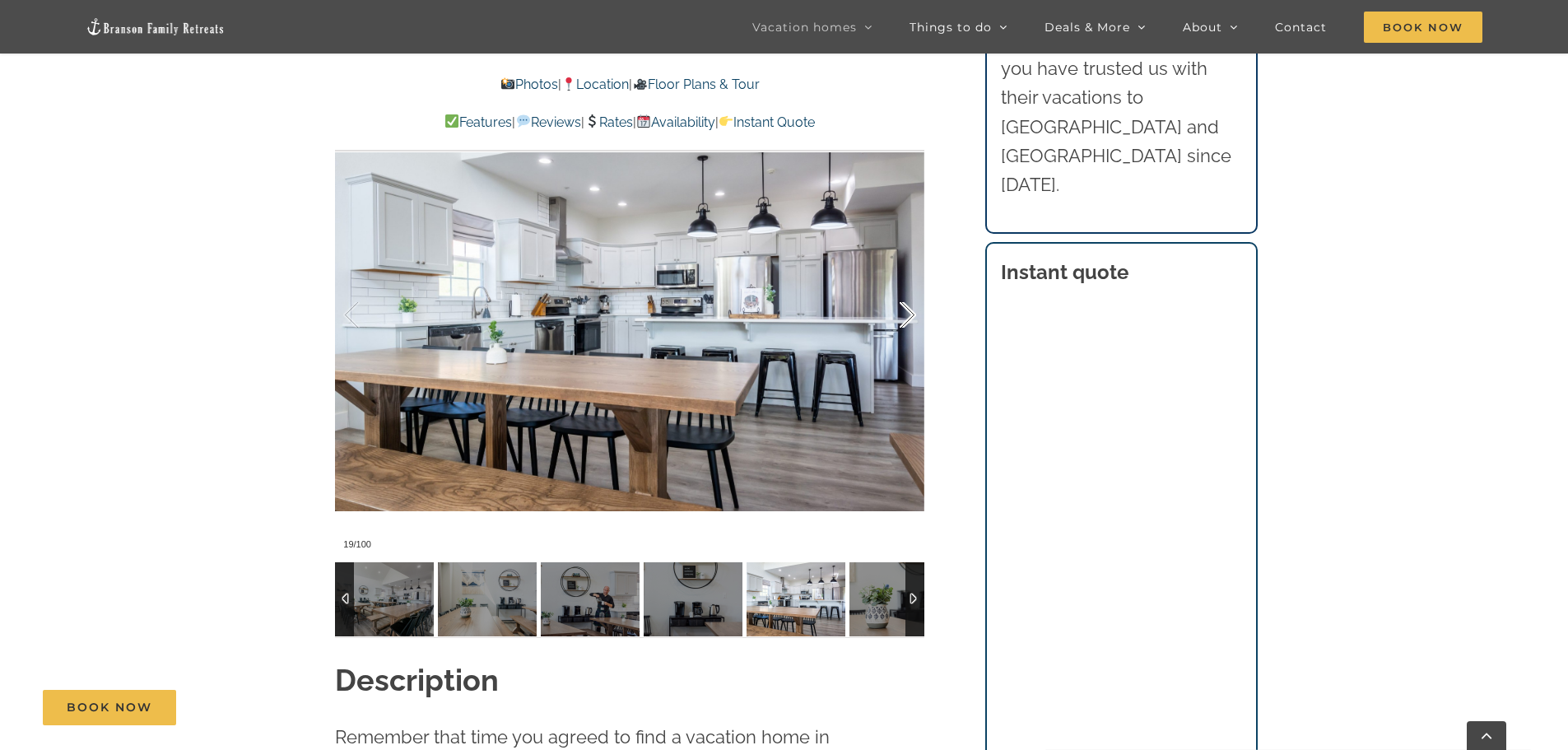
click at [912, 312] on div at bounding box center [890, 315] width 51 height 102
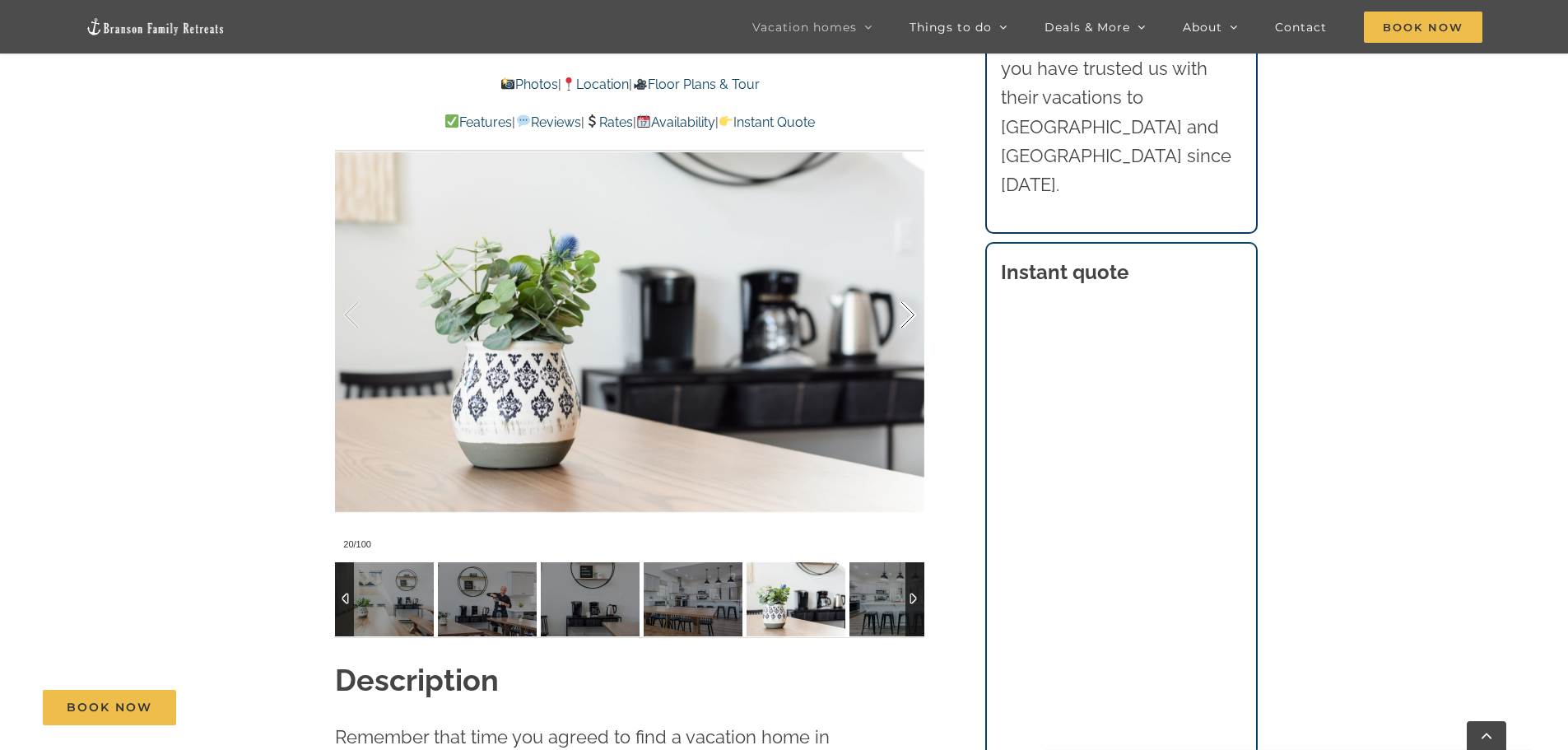
click at [912, 312] on div at bounding box center [890, 315] width 51 height 102
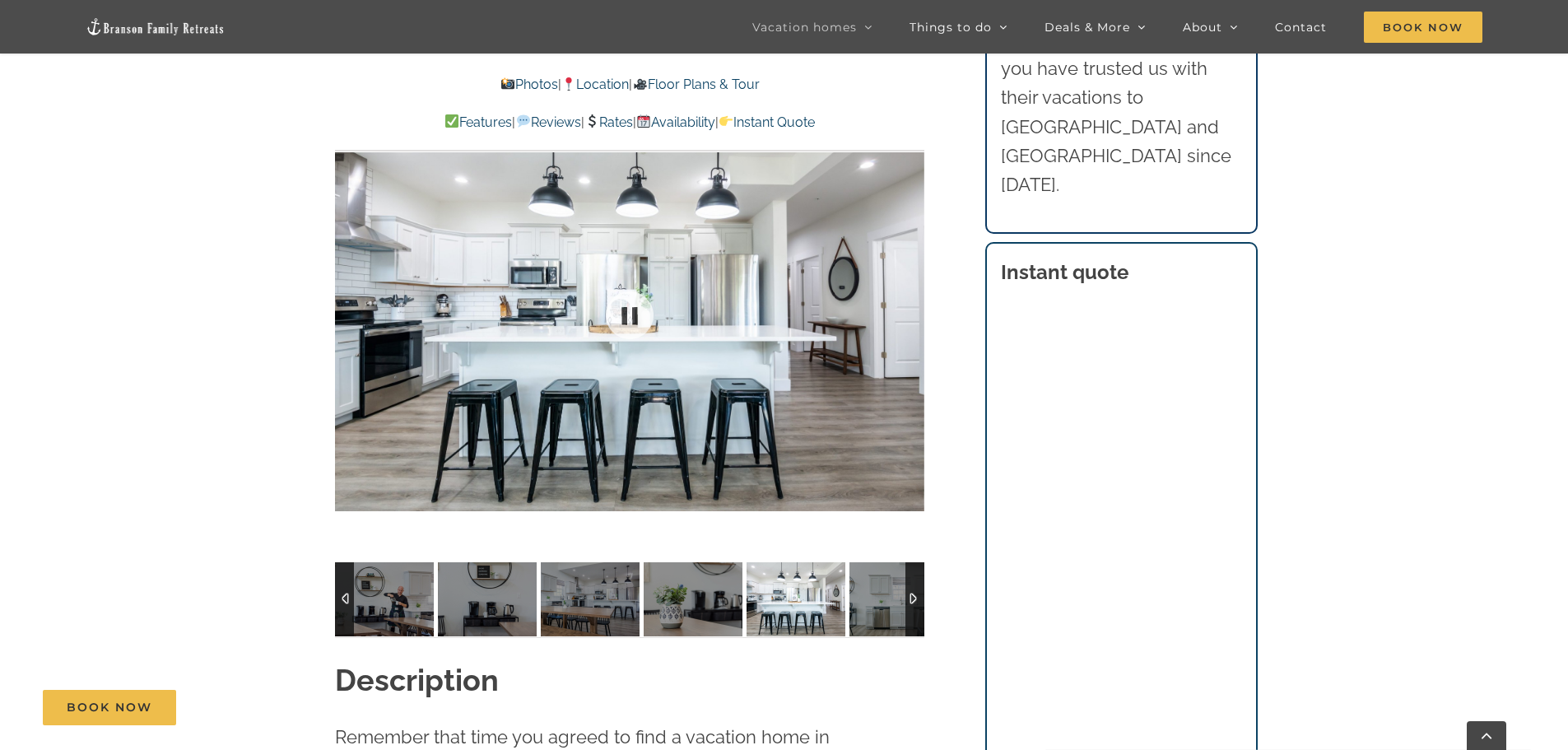
click at [912, 312] on div at bounding box center [630, 314] width 590 height 484
click at [907, 315] on div at bounding box center [890, 315] width 51 height 102
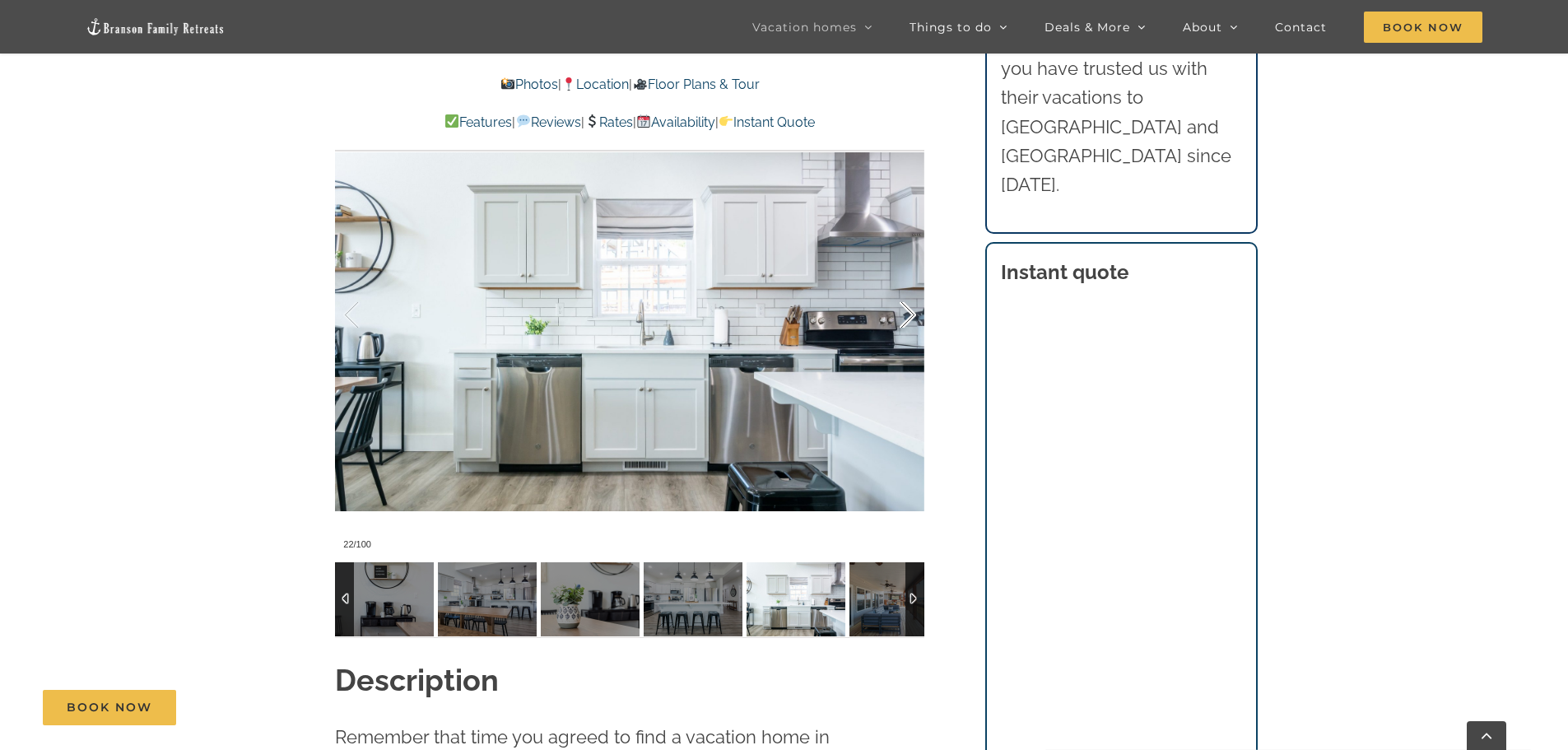
click at [907, 315] on div at bounding box center [890, 315] width 51 height 102
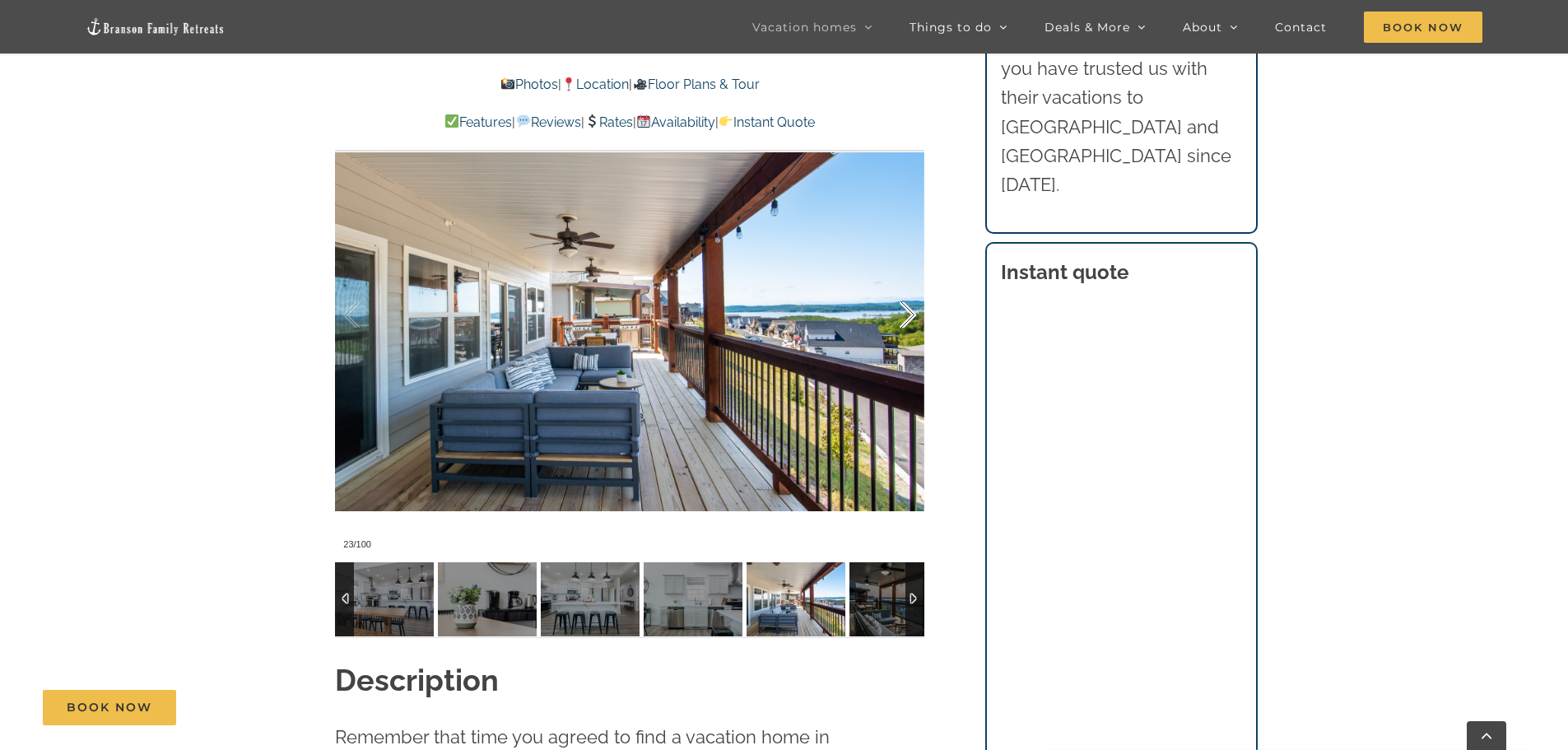
click at [907, 315] on div at bounding box center [890, 315] width 51 height 102
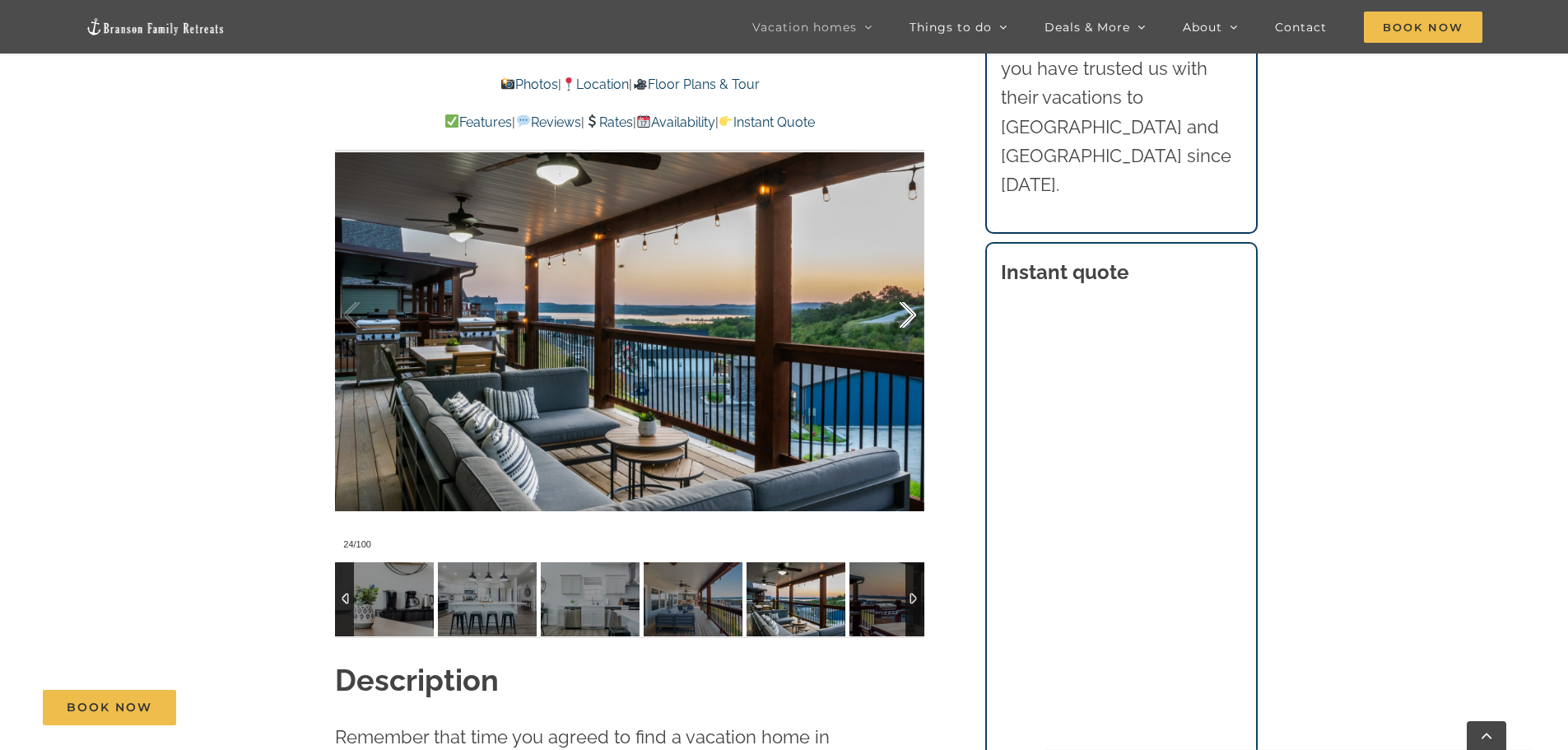
click at [907, 315] on div at bounding box center [890, 315] width 51 height 102
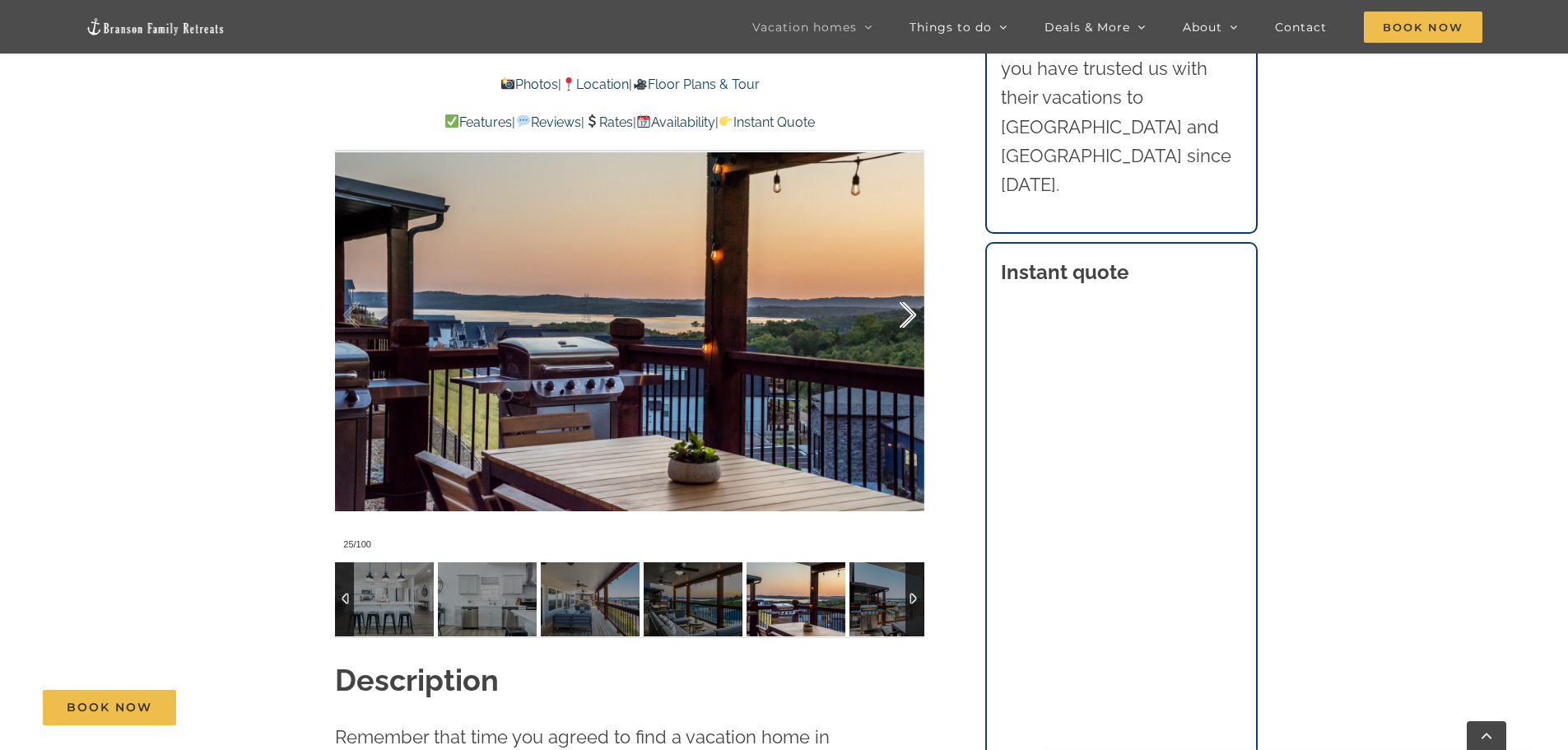
click at [907, 315] on div at bounding box center [890, 315] width 51 height 102
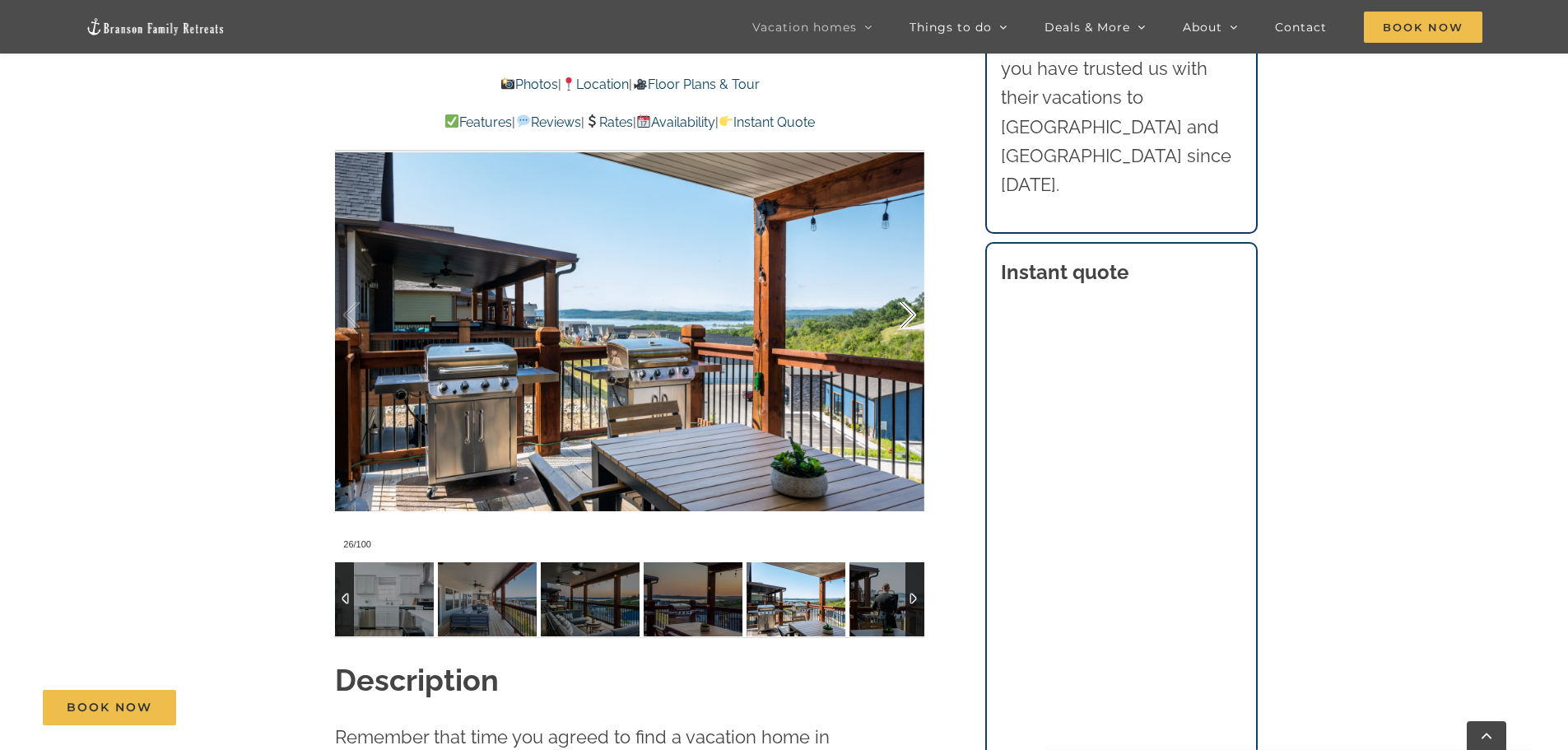
click at [907, 315] on div at bounding box center [890, 315] width 51 height 102
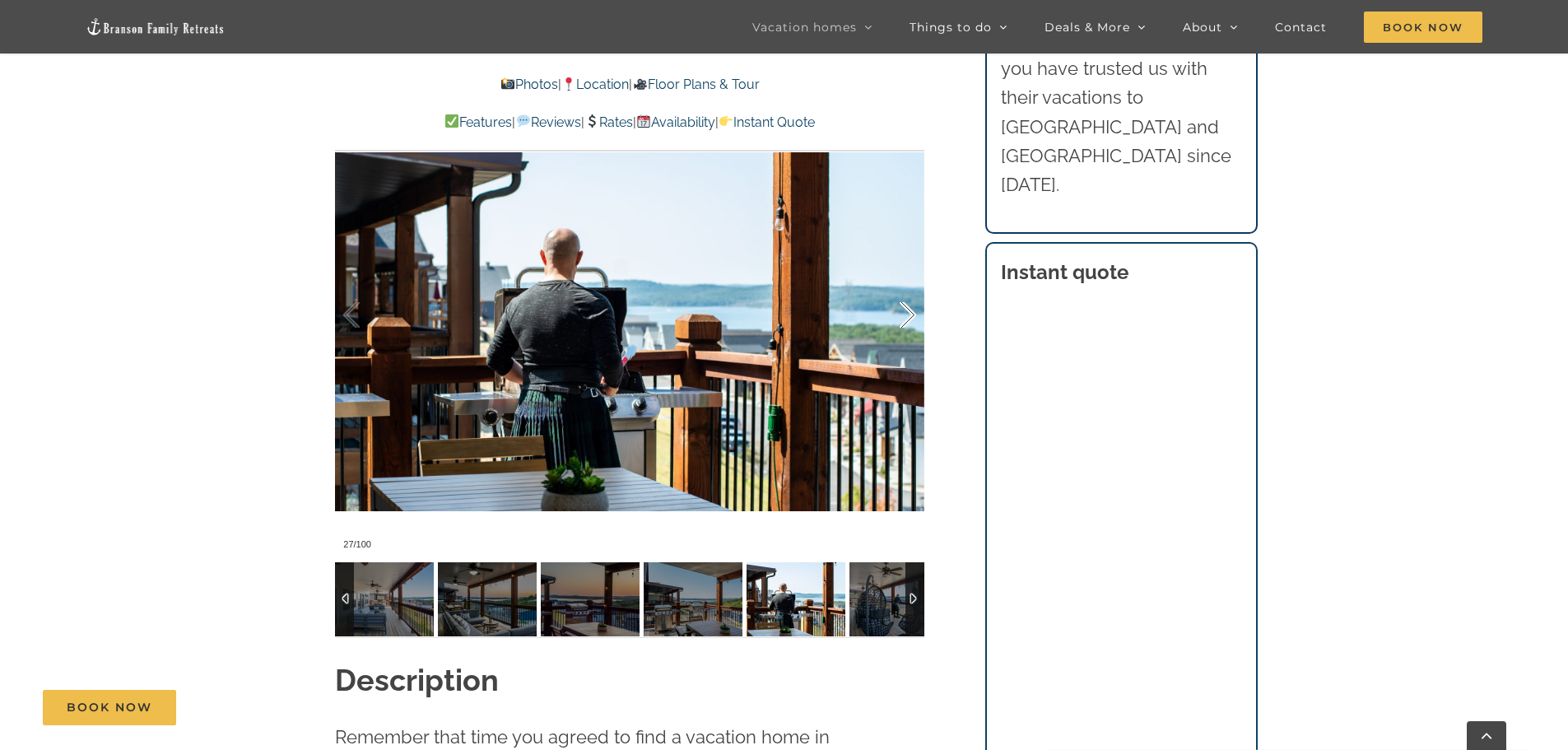
click at [907, 315] on div at bounding box center [890, 315] width 51 height 102
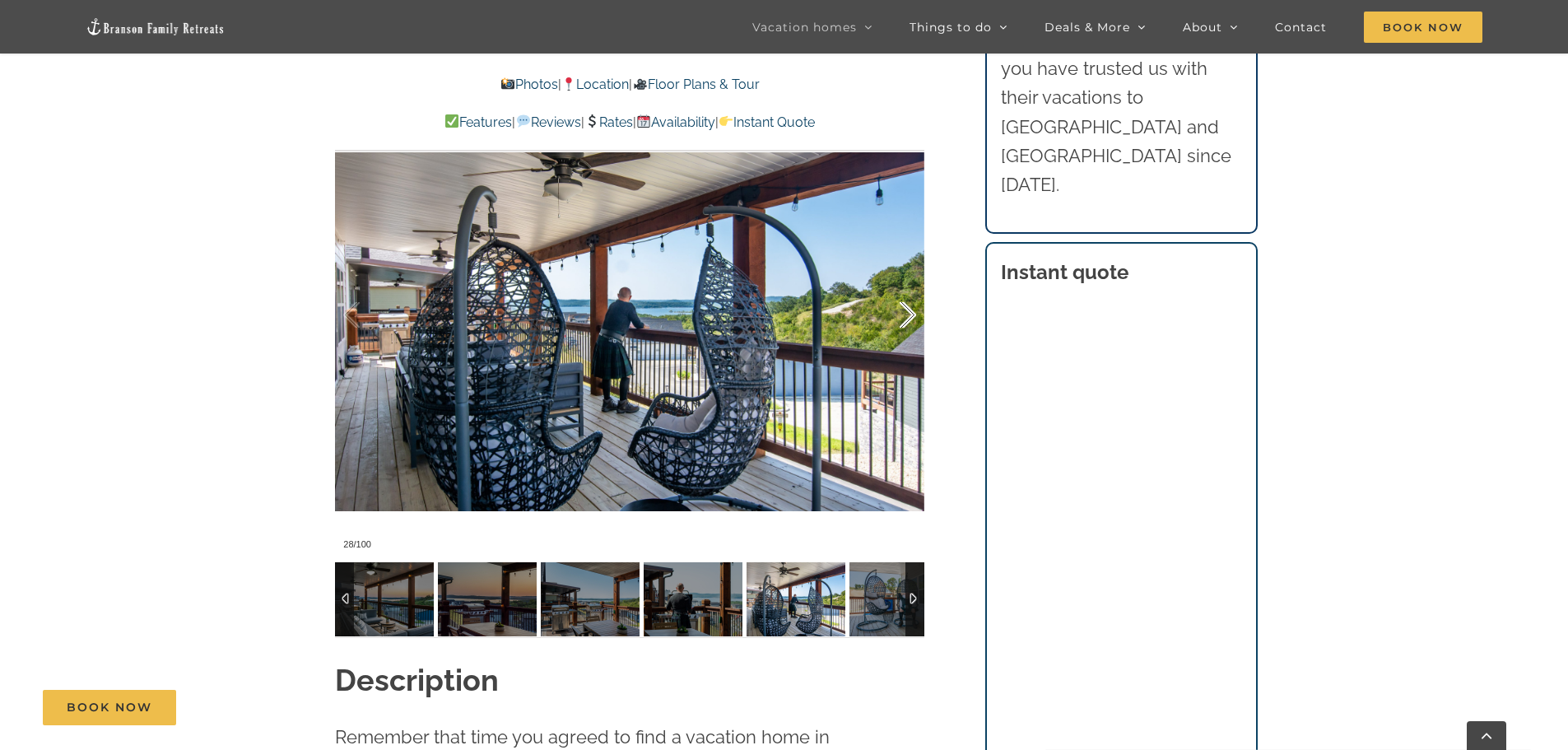
click at [907, 315] on div at bounding box center [890, 315] width 51 height 102
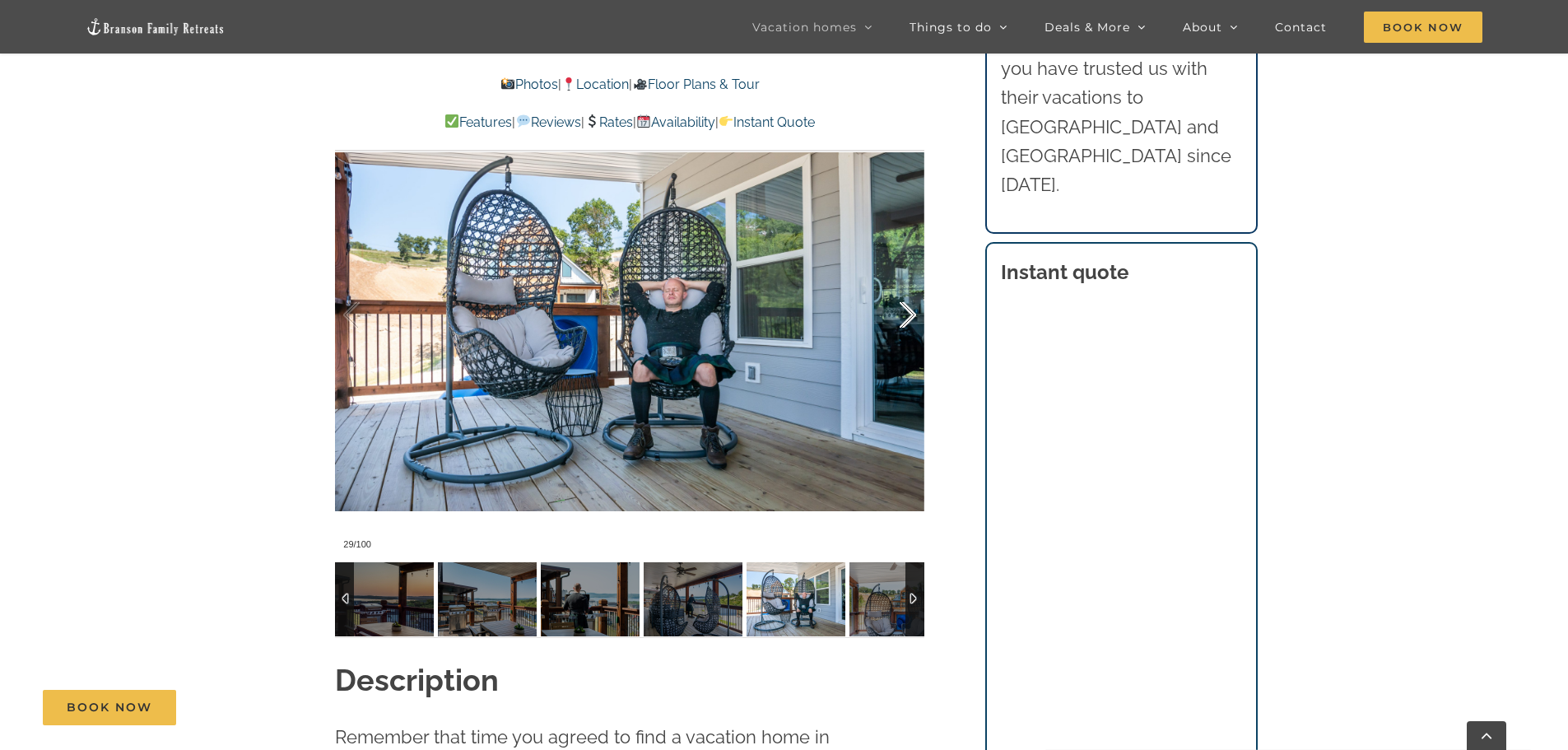
click at [907, 315] on div at bounding box center [890, 315] width 51 height 102
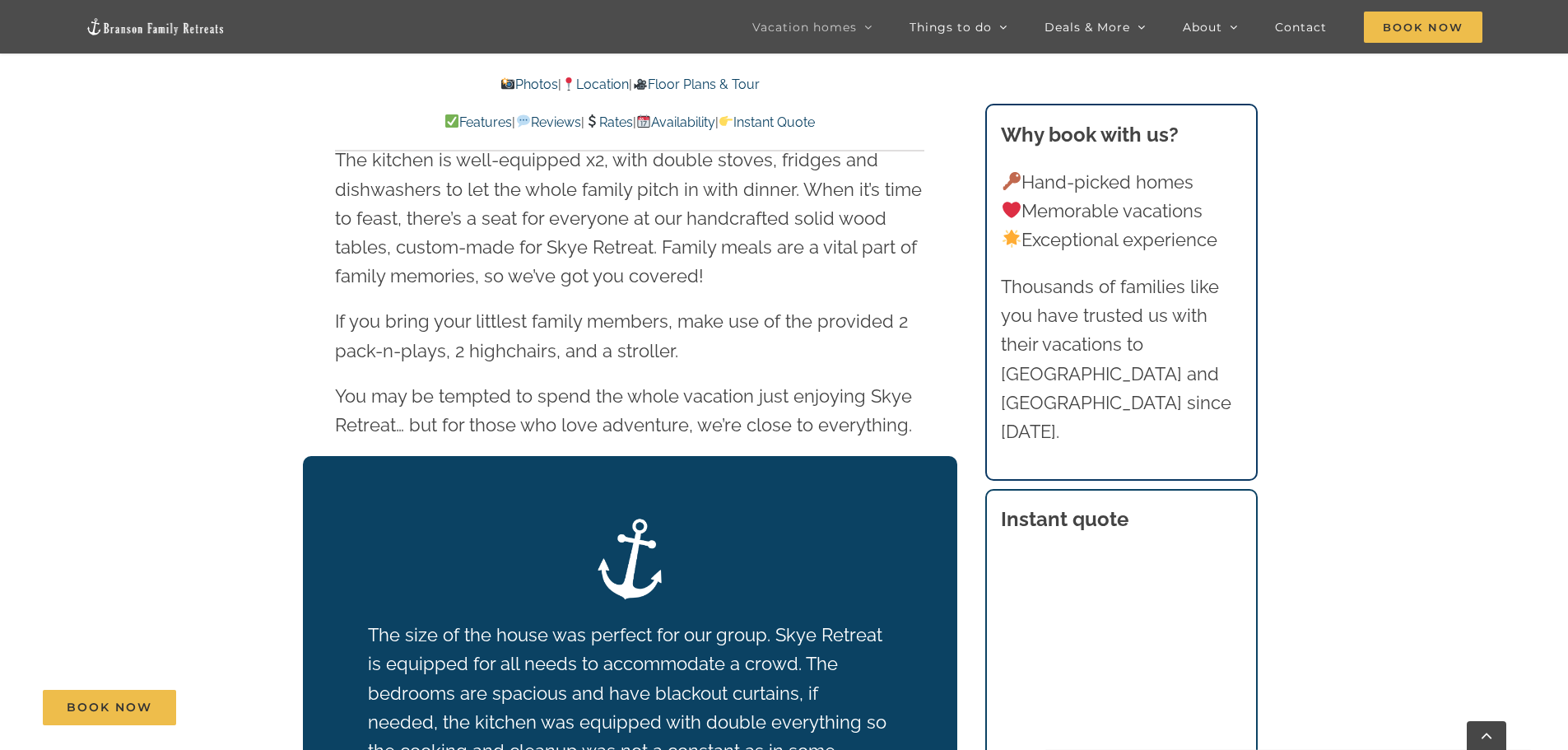
scroll to position [2762, 0]
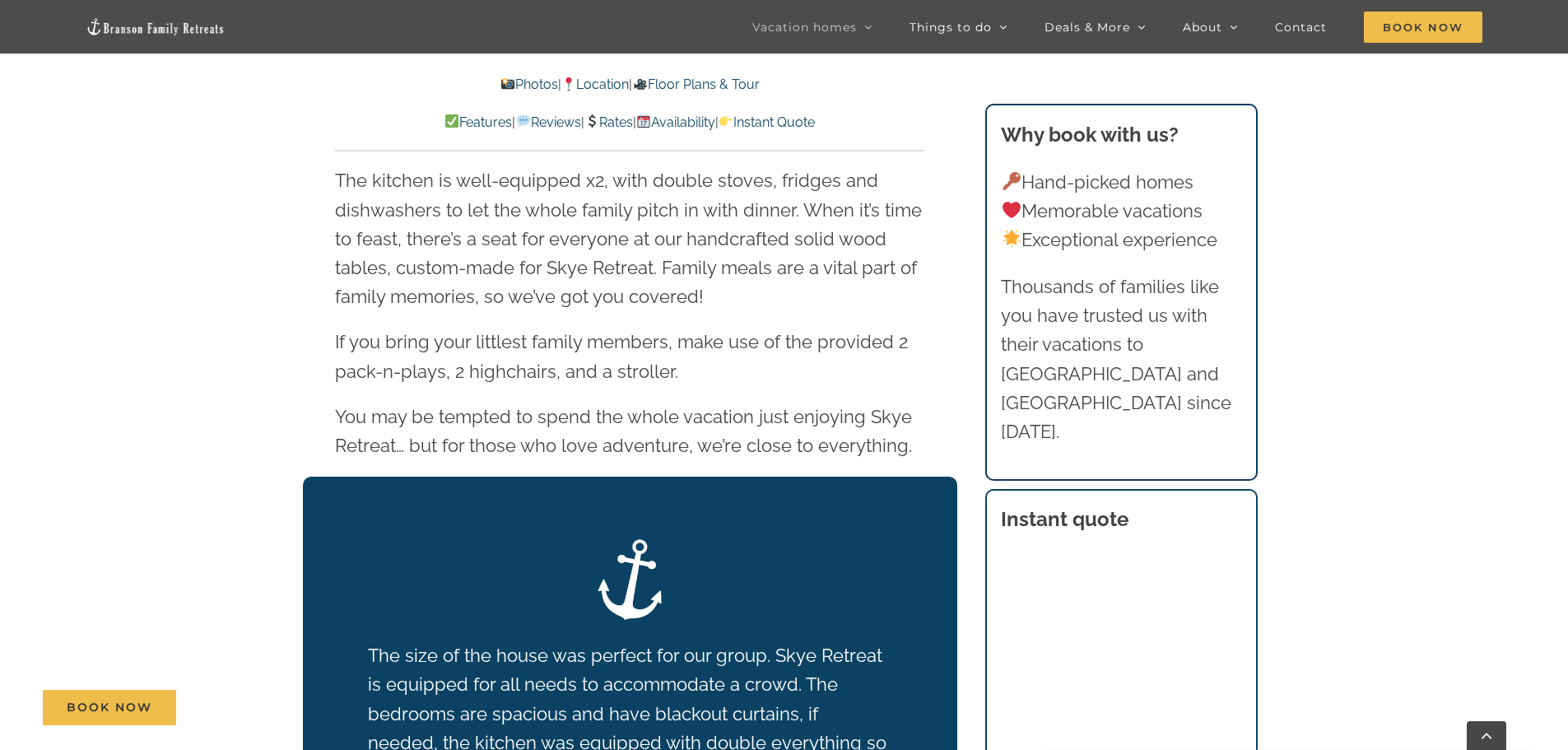
click at [724, 110] on div "Photos | Location | Floor Plans & Tour Features | Reviews | Rates | Availabilit…" at bounding box center [630, 103] width 590 height 58
click at [715, 119] on link "Availability" at bounding box center [675, 122] width 79 height 16
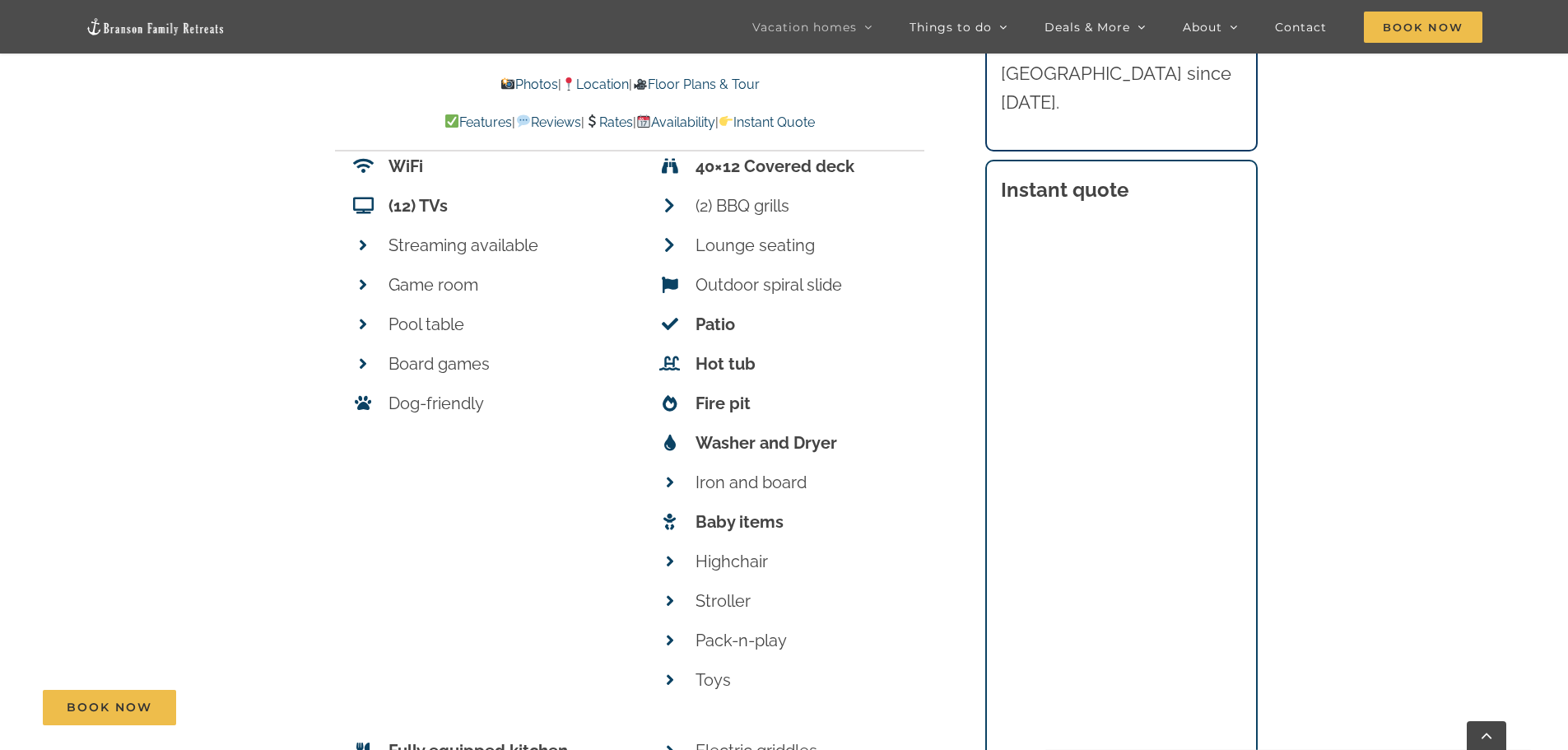
scroll to position [7711, 0]
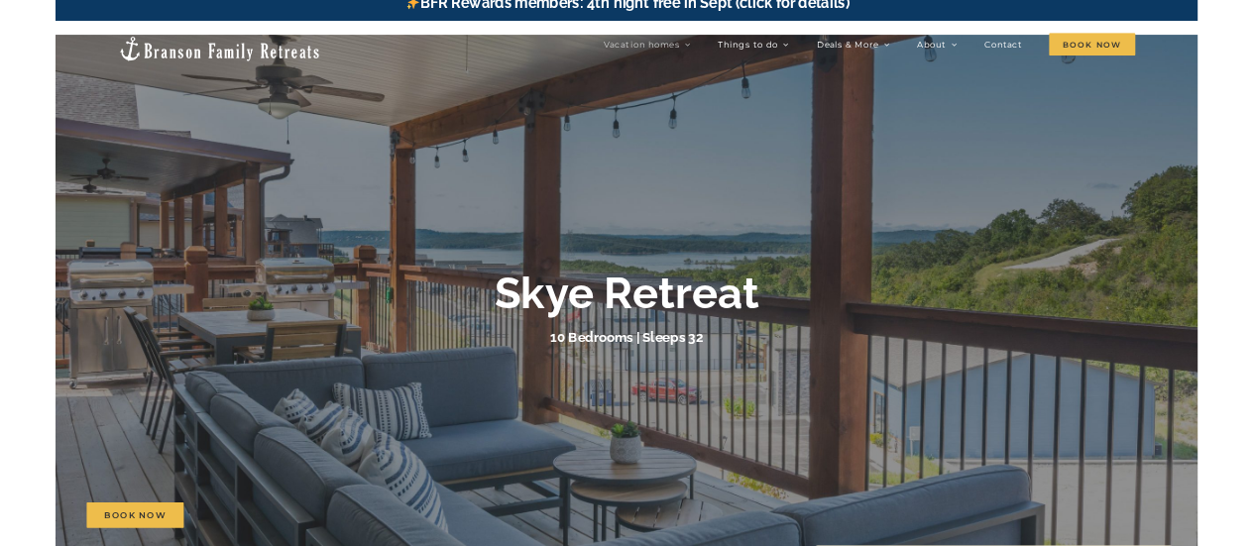
scroll to position [0, 0]
